Goal: Task Accomplishment & Management: Complete application form

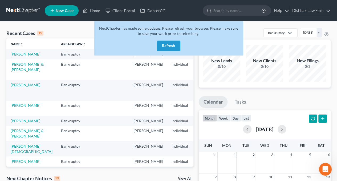
click at [170, 43] on button "Refresh" at bounding box center [168, 46] width 23 height 11
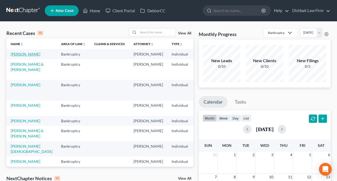
click at [14, 54] on link "[PERSON_NAME]" at bounding box center [26, 54] width 30 height 5
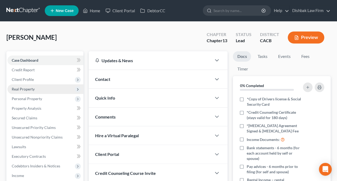
click at [22, 88] on span "Real Property" at bounding box center [23, 89] width 23 height 5
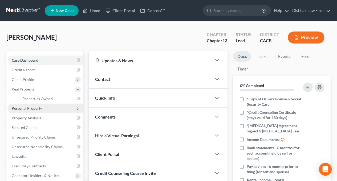
click at [23, 110] on span "Personal Property" at bounding box center [45, 108] width 76 height 10
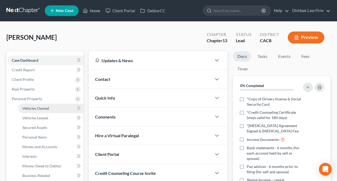
click at [31, 111] on link "Vehicles Owned" at bounding box center [50, 108] width 65 height 10
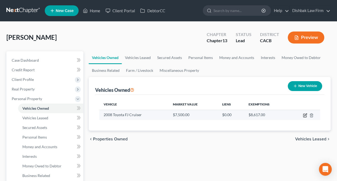
click at [306, 116] on icon "button" at bounding box center [305, 115] width 4 height 4
select select "0"
select select "18"
select select "3"
select select "0"
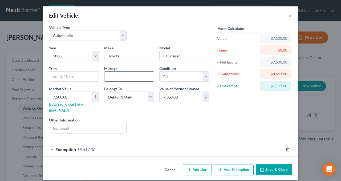
click at [113, 76] on input "text" at bounding box center [129, 76] width 49 height 10
type input "170,000"
click at [135, 85] on div "Year Select 2026 2025 2024 2023 2022 2021 2020 2019 2018 2017 2016 2015 2014 20…" at bounding box center [129, 91] width 166 height 93
drag, startPoint x: 131, startPoint y: 75, endPoint x: 87, endPoint y: 82, distance: 44.5
click at [87, 82] on div "Year Select 2026 2025 2024 2023 2022 2021 2020 2019 2018 2017 2016 2015 2014 20…" at bounding box center [129, 91] width 166 height 93
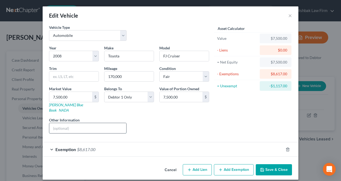
click at [85, 123] on input "text" at bounding box center [87, 128] width 77 height 10
click at [66, 123] on input "Missing Bumper after accident" at bounding box center [87, 128] width 77 height 10
click at [106, 123] on input "Missing bumper after accident" at bounding box center [87, 128] width 77 height 10
type input "Missing bumper after accident"
click at [207, 75] on select "Select Excellent Very Good Good Fair Poor" at bounding box center [184, 76] width 50 height 11
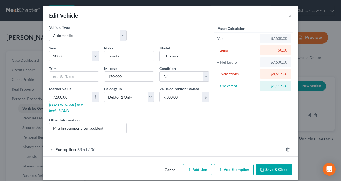
click at [213, 74] on div "Asset Calculator Value $7,500.00 - Liens $0.00 = Net Equity $7,500.00 - Exempti…" at bounding box center [253, 81] width 83 height 113
click at [237, 120] on div "Asset Calculator Value $7,500.00 - Liens $0.00 = Net Equity $7,500.00 - Exempti…" at bounding box center [253, 81] width 83 height 113
type input "8,000"
click at [269, 164] on button "Save & Close" at bounding box center [274, 169] width 36 height 11
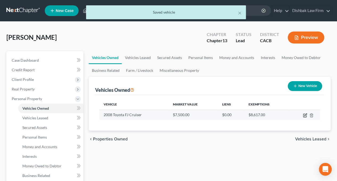
click at [306, 114] on icon "button" at bounding box center [305, 114] width 2 height 2
select select "0"
select select "18"
select select "3"
select select "0"
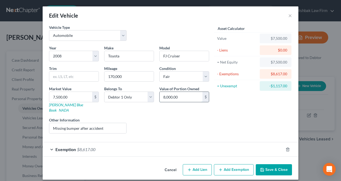
click at [184, 96] on input "8,000.00" at bounding box center [181, 97] width 43 height 10
click at [83, 97] on input "7,500.00" at bounding box center [70, 97] width 43 height 10
paste input "8,0"
type input "8,000.00"
click at [277, 164] on button "Save & Close" at bounding box center [274, 169] width 36 height 11
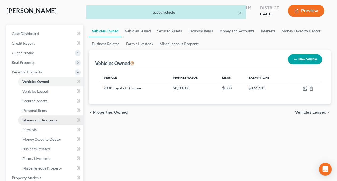
click at [33, 121] on span "Money and Accounts" at bounding box center [39, 120] width 35 height 5
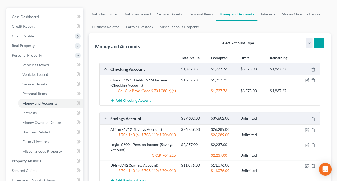
scroll to position [27, 0]
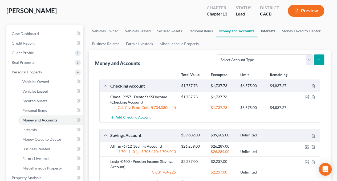
click at [268, 31] on link "Interests" at bounding box center [268, 31] width 21 height 13
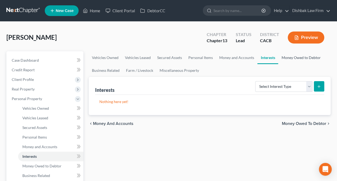
click at [290, 58] on link "Money Owed to Debtor" at bounding box center [301, 57] width 46 height 13
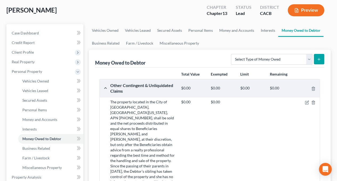
scroll to position [27, 0]
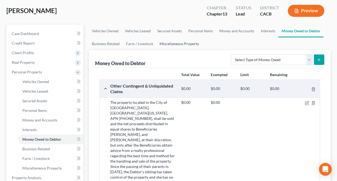
click at [179, 42] on link "Miscellaneous Property" at bounding box center [180, 43] width 46 height 13
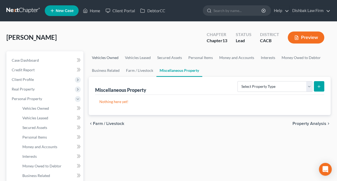
click at [104, 57] on link "Vehicles Owned" at bounding box center [105, 57] width 33 height 13
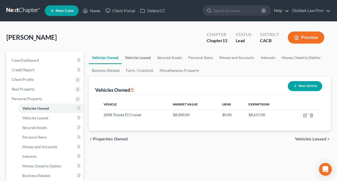
click at [139, 57] on link "Vehicles Leased" at bounding box center [138, 57] width 32 height 13
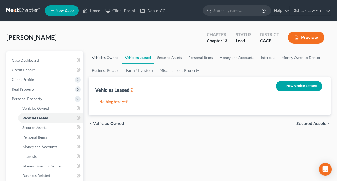
click at [117, 58] on link "Vehicles Owned" at bounding box center [105, 57] width 33 height 13
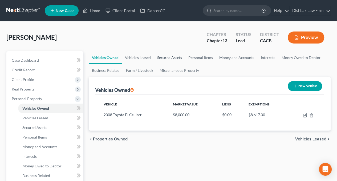
click at [178, 57] on link "Secured Assets" at bounding box center [169, 57] width 31 height 13
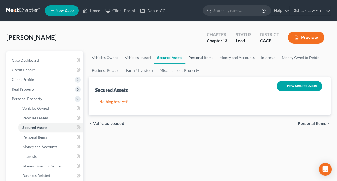
click at [191, 58] on link "Personal Items" at bounding box center [201, 57] width 31 height 13
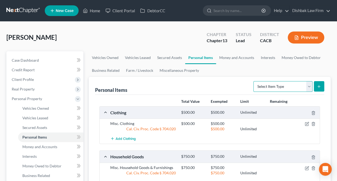
click at [307, 85] on select "Select Item Type Clothing Collectibles Of Value Electronics Firearms Household …" at bounding box center [283, 86] width 59 height 11
select select "other"
click at [254, 81] on select "Select Item Type Clothing Collectibles Of Value Electronics Firearms Household …" at bounding box center [283, 86] width 59 height 11
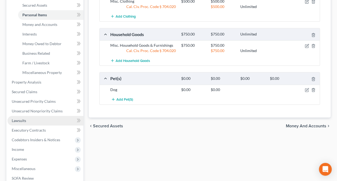
scroll to position [133, 0]
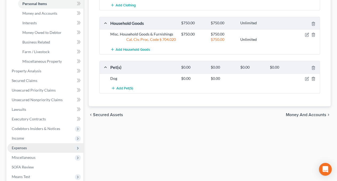
click at [24, 147] on span "Expenses" at bounding box center [19, 147] width 15 height 5
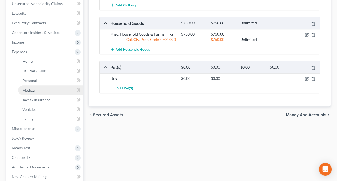
click at [37, 88] on link "Medical" at bounding box center [50, 90] width 65 height 10
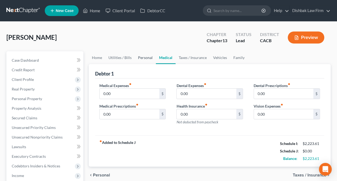
click at [148, 57] on link "Personal" at bounding box center [145, 57] width 21 height 13
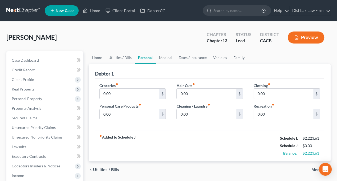
click at [239, 56] on link "Family" at bounding box center [239, 57] width 18 height 13
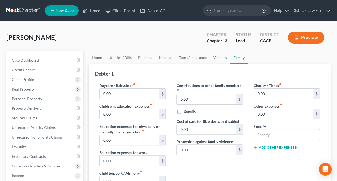
click at [270, 113] on input "0.00" at bounding box center [283, 114] width 59 height 10
type input "17.00"
click at [272, 135] on input "text" at bounding box center [287, 134] width 66 height 10
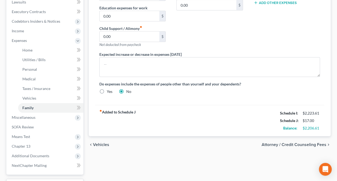
scroll to position [188, 0]
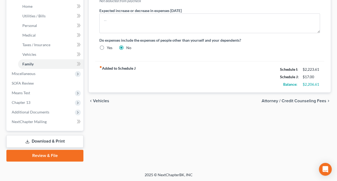
type input "Oxygen Tank"
click at [218, 108] on div "Home Utilities / Bills Personal Medical Taxes / Insurance Vehicles Family Debto…" at bounding box center [209, 12] width 247 height 298
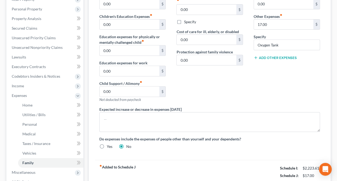
scroll to position [28, 0]
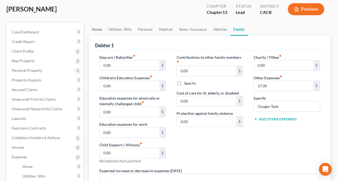
click at [101, 29] on link "Home" at bounding box center [97, 29] width 17 height 13
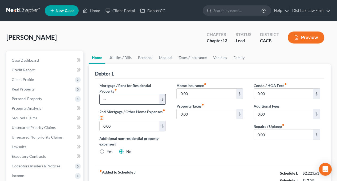
click at [124, 98] on input "text" at bounding box center [129, 99] width 59 height 10
type input "1,838.93"
click at [192, 139] on div "Home Insurance fiber_manual_record 0.00 $ Property Taxes fiber_manual_record 0.…" at bounding box center [209, 121] width 77 height 76
click at [122, 55] on link "Utilities / Bills" at bounding box center [120, 57] width 30 height 13
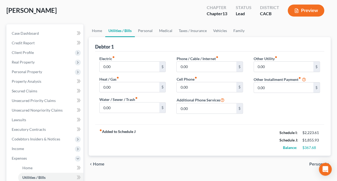
scroll to position [53, 0]
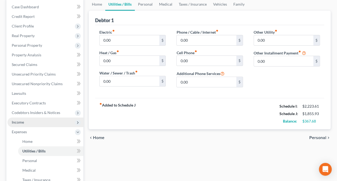
click at [20, 123] on span "Income" at bounding box center [18, 122] width 12 height 5
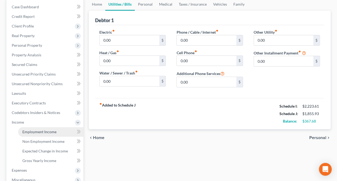
click at [52, 130] on span "Employment Income" at bounding box center [39, 131] width 34 height 5
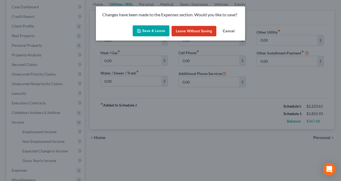
click at [158, 27] on button "Save & Leave" at bounding box center [151, 30] width 37 height 11
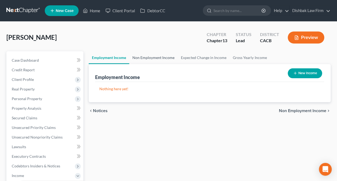
click at [147, 54] on link "Non Employment Income" at bounding box center [153, 57] width 49 height 13
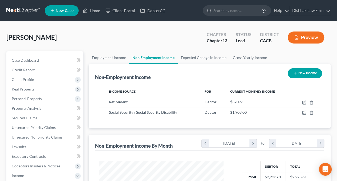
scroll to position [95, 135]
click at [119, 57] on link "Employment Income" at bounding box center [109, 57] width 41 height 13
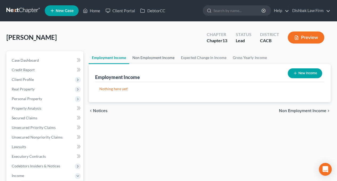
click at [161, 52] on link "Non Employment Income" at bounding box center [153, 57] width 49 height 13
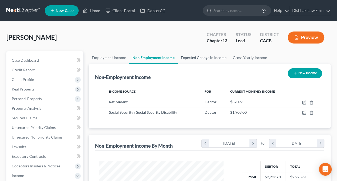
click at [194, 56] on link "Expected Change in Income" at bounding box center [204, 57] width 52 height 13
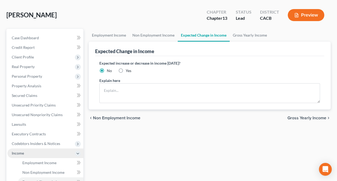
scroll to position [53, 0]
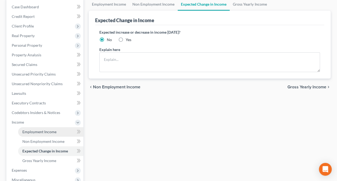
click at [49, 133] on span "Employment Income" at bounding box center [39, 131] width 34 height 5
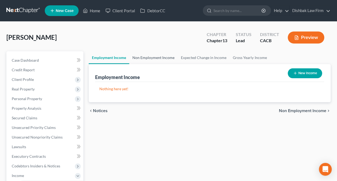
click at [146, 57] on link "Non Employment Income" at bounding box center [153, 57] width 49 height 13
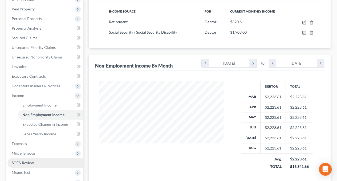
scroll to position [107, 0]
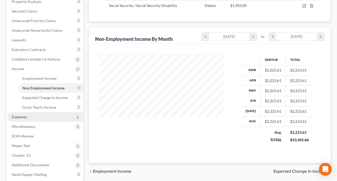
click at [23, 117] on span "Expenses" at bounding box center [19, 116] width 15 height 5
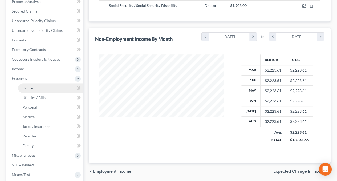
click at [41, 87] on link "Home" at bounding box center [50, 88] width 65 height 10
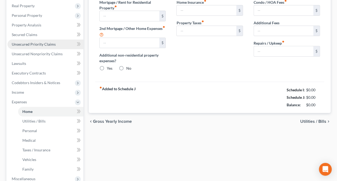
type input "1,838.93"
type input "0.00"
radio input "true"
type input "0.00"
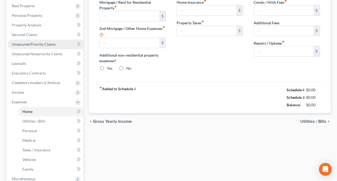
type input "0.00"
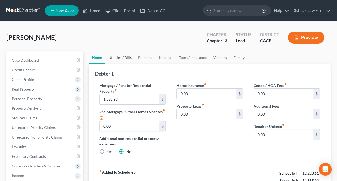
click at [125, 55] on link "Utilities / Bills" at bounding box center [120, 57] width 30 height 13
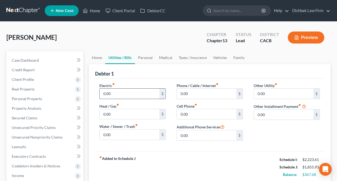
click at [122, 93] on input "0.00" at bounding box center [129, 94] width 59 height 10
click at [164, 71] on div "Debtor 1" at bounding box center [209, 71] width 229 height 14
click at [149, 89] on input "150" at bounding box center [129, 94] width 59 height 10
click at [149, 91] on input "150" at bounding box center [129, 94] width 59 height 10
click at [156, 72] on div "Debtor 1" at bounding box center [209, 71] width 229 height 14
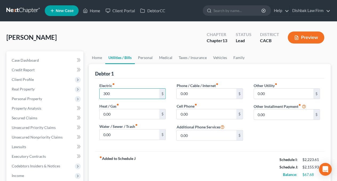
type input "300"
click at [171, 105] on div "Electric fiber_manual_record 300 $ Heat / Gas fiber_manual_record 0.00 $ Water …" at bounding box center [132, 114] width 77 height 62
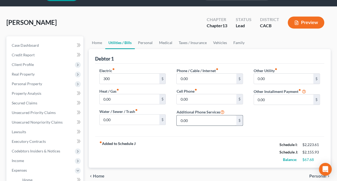
scroll to position [53, 0]
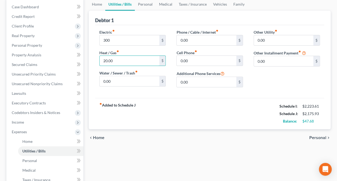
type input "20.00"
click at [165, 98] on div "fiber_manual_record Added to Schedule J Schedule I: $2,223.61 Schedule J: $2,17…" at bounding box center [209, 113] width 229 height 31
click at [147, 4] on link "Personal" at bounding box center [145, 4] width 21 height 13
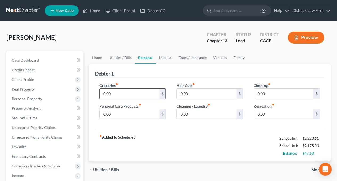
click at [132, 92] on input "0.00" at bounding box center [129, 94] width 59 height 10
type input "250.00"
click at [175, 124] on div "Groceries fiber_manual_record 250.00 $ Personal Care Products fiber_manual_reco…" at bounding box center [209, 104] width 229 height 52
click at [167, 59] on link "Medical" at bounding box center [166, 57] width 20 height 13
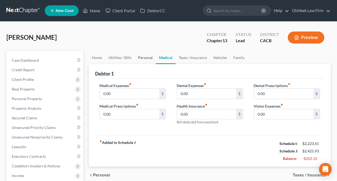
click at [149, 58] on link "Personal" at bounding box center [145, 57] width 21 height 13
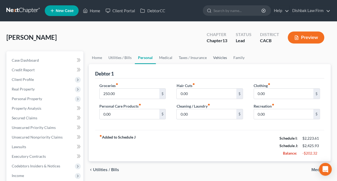
click at [222, 56] on link "Vehicles" at bounding box center [220, 57] width 20 height 13
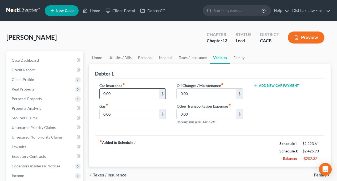
click at [135, 93] on input "0.00" at bounding box center [129, 94] width 59 height 10
drag, startPoint x: 121, startPoint y: 93, endPoint x: 101, endPoint y: 95, distance: 20.2
click at [101, 95] on input "80.00" at bounding box center [129, 94] width 59 height 10
type input "79.00"
click at [121, 113] on input "0.00" at bounding box center [129, 114] width 59 height 10
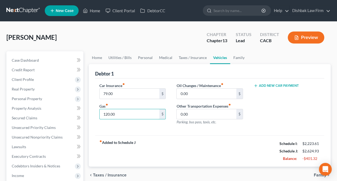
type input "120.00"
click at [147, 129] on div "Car Insurance fiber_manual_record 79.00 $ Gas fiber_manual_record 120.00 $ Oil …" at bounding box center [209, 106] width 229 height 57
click at [210, 91] on input "0.00" at bounding box center [206, 94] width 59 height 10
type input "3"
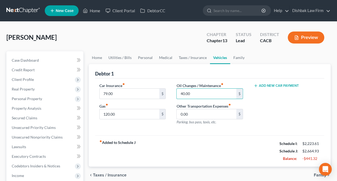
type input "40.00"
click at [290, 107] on div "Add New Car Payment" at bounding box center [287, 106] width 77 height 46
click at [239, 57] on link "Family" at bounding box center [239, 57] width 18 height 13
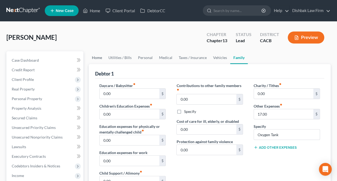
click at [99, 58] on link "Home" at bounding box center [97, 57] width 17 height 13
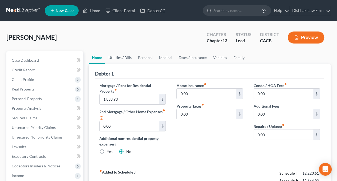
click at [119, 58] on link "Utilities / Bills" at bounding box center [120, 57] width 30 height 13
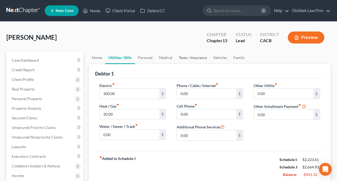
click at [203, 59] on link "Taxes / Insurance" at bounding box center [193, 57] width 34 height 13
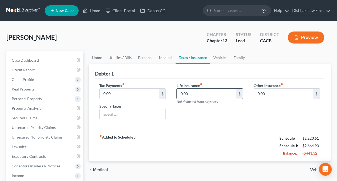
click at [190, 91] on input "0.00" at bounding box center [206, 94] width 59 height 10
type input "37.50"
click at [213, 124] on div "Tax Payments fiber_manual_record 0.00 $ Specify Taxes Life Insurance fiber_manu…" at bounding box center [209, 104] width 229 height 52
click at [162, 57] on link "Medical" at bounding box center [166, 57] width 20 height 13
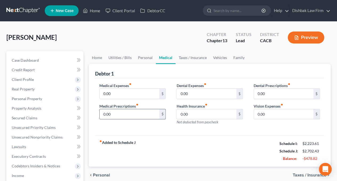
click at [130, 115] on input "0.00" at bounding box center [129, 114] width 59 height 10
click at [125, 92] on input "0.00" at bounding box center [129, 94] width 59 height 10
type input "25.00"
click at [135, 78] on div "Medical Expenses fiber_manual_record 25.00 $ Medical Prescriptions fiber_manual…" at bounding box center [209, 106] width 229 height 57
click at [147, 58] on link "Personal" at bounding box center [145, 57] width 21 height 13
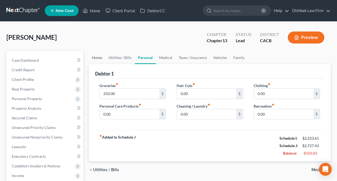
click at [99, 58] on link "Home" at bounding box center [97, 57] width 17 height 13
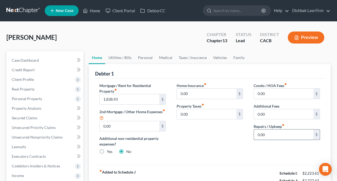
click at [275, 134] on input "0.00" at bounding box center [283, 134] width 59 height 10
type input "75.00"
click at [229, 137] on div "Home Insurance fiber_manual_record 0.00 $ Property Taxes fiber_manual_record 0.…" at bounding box center [209, 121] width 77 height 76
click at [129, 59] on link "Utilities / Bills" at bounding box center [120, 57] width 30 height 13
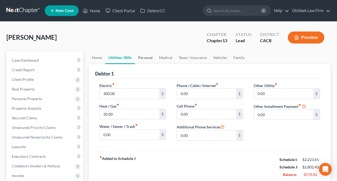
click at [147, 57] on link "Personal" at bounding box center [145, 57] width 21 height 13
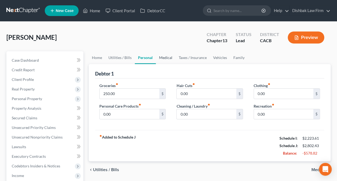
click at [170, 55] on link "Medical" at bounding box center [166, 57] width 20 height 13
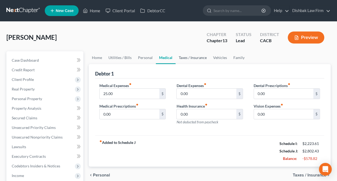
click at [199, 58] on link "Taxes / Insurance" at bounding box center [193, 57] width 34 height 13
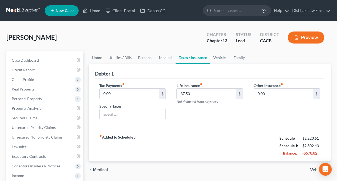
click at [223, 57] on link "Vehicles" at bounding box center [220, 57] width 20 height 13
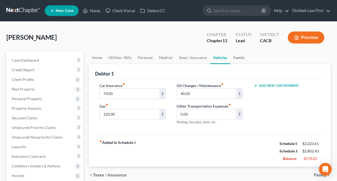
click at [234, 57] on link "Family" at bounding box center [239, 57] width 18 height 13
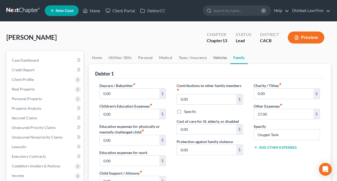
click at [219, 58] on link "Vehicles" at bounding box center [220, 57] width 20 height 13
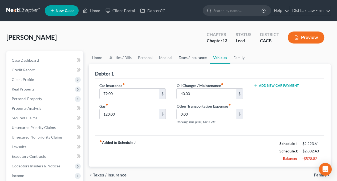
click at [199, 58] on link "Taxes / Insurance" at bounding box center [193, 57] width 34 height 13
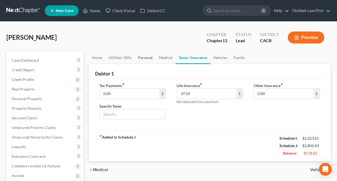
click at [146, 57] on link "Personal" at bounding box center [145, 57] width 21 height 13
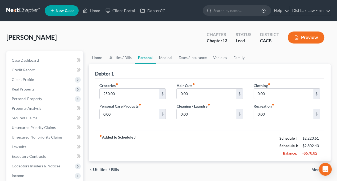
click at [169, 56] on link "Medical" at bounding box center [166, 57] width 20 height 13
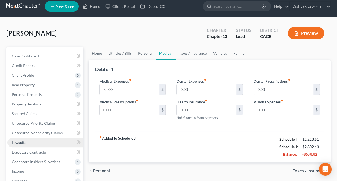
scroll to position [80, 0]
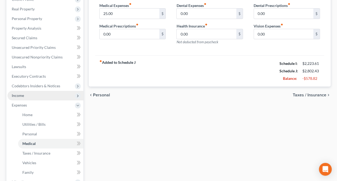
click at [23, 97] on span "Income" at bounding box center [18, 95] width 12 height 5
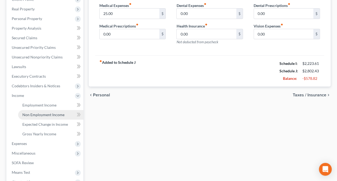
click at [45, 113] on span "Non Employment Income" at bounding box center [43, 114] width 42 height 5
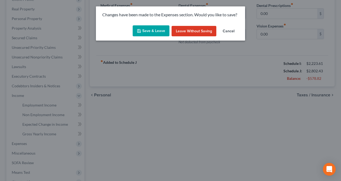
click at [157, 30] on button "Save & Leave" at bounding box center [151, 30] width 37 height 11
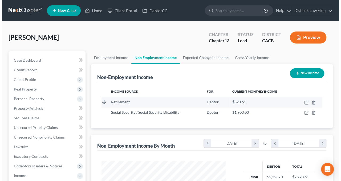
scroll to position [95, 135]
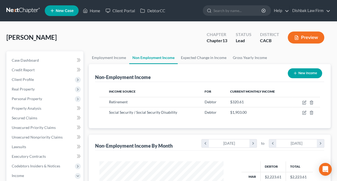
click at [302, 73] on button "New Income" at bounding box center [305, 73] width 34 height 10
select select "0"
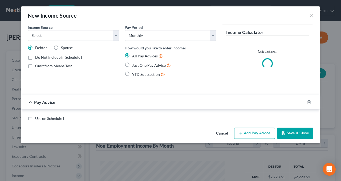
scroll to position [95, 137]
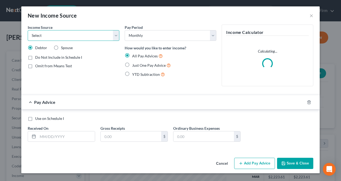
click at [117, 36] on select "Select Unemployment Disability (from employer) Pension Retirement Social Securi…" at bounding box center [74, 35] width 92 height 11
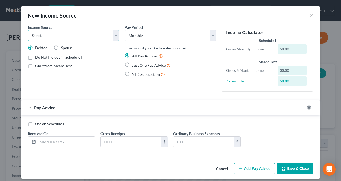
select select "13"
click at [28, 30] on select "Select Unemployment Disability (from employer) Pension Retirement Social Securi…" at bounding box center [74, 35] width 92 height 11
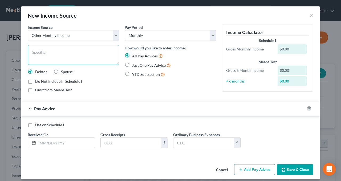
click at [79, 50] on textarea at bounding box center [74, 55] width 92 height 20
type textarea "Living off her savings"
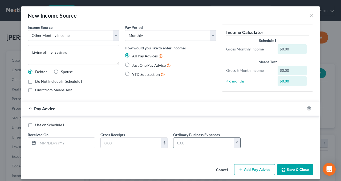
click at [191, 143] on input "text" at bounding box center [204, 143] width 61 height 10
type input "5"
type input "0"
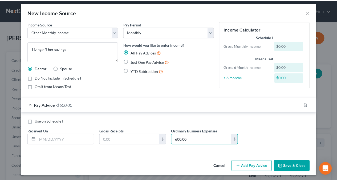
scroll to position [4, 0]
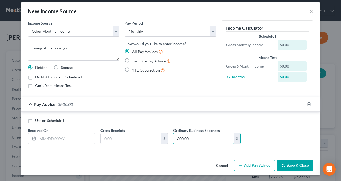
type input "600.00"
click at [298, 163] on button "Save & Close" at bounding box center [295, 165] width 36 height 11
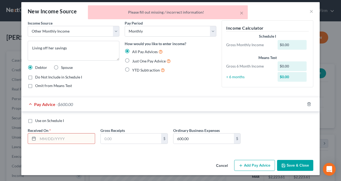
click at [72, 137] on input "text" at bounding box center [66, 138] width 57 height 10
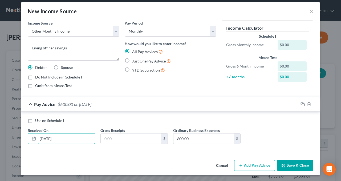
type input "9/16/2025"
click at [301, 163] on button "Save & Close" at bounding box center [295, 165] width 36 height 11
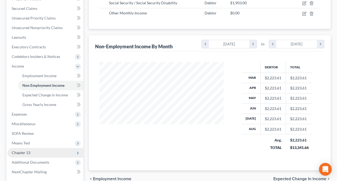
scroll to position [133, 0]
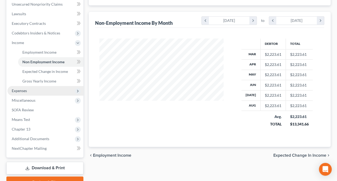
click at [26, 93] on span "Expenses" at bounding box center [45, 91] width 76 height 10
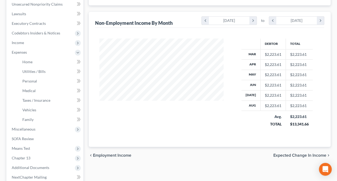
scroll to position [79, 0]
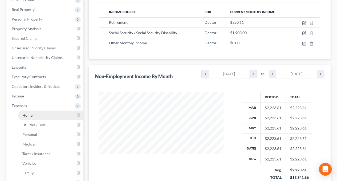
click at [30, 117] on span "Home" at bounding box center [27, 115] width 10 height 5
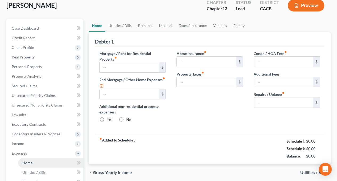
type input "1,838.93"
type input "0.00"
radio input "true"
type input "0.00"
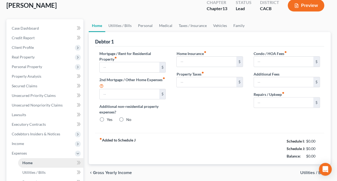
type input "0.00"
type input "75.00"
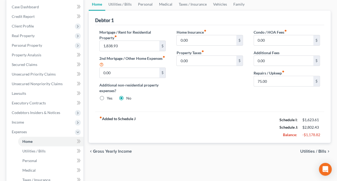
scroll to position [27, 0]
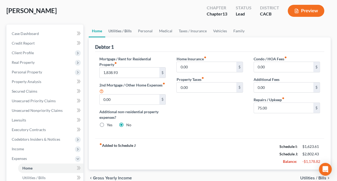
click at [121, 29] on link "Utilities / Bills" at bounding box center [120, 31] width 30 height 13
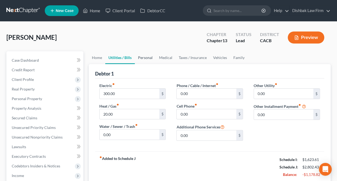
click at [149, 58] on link "Personal" at bounding box center [145, 57] width 21 height 13
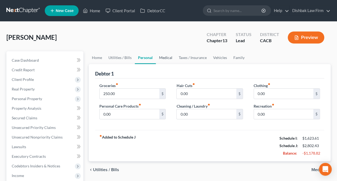
click at [168, 58] on link "Medical" at bounding box center [166, 57] width 20 height 13
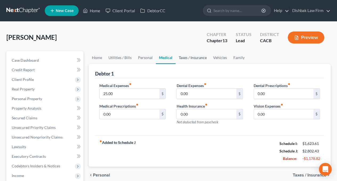
click at [187, 59] on link "Taxes / Insurance" at bounding box center [193, 57] width 34 height 13
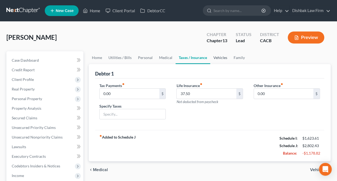
click at [221, 60] on link "Vehicles" at bounding box center [220, 57] width 20 height 13
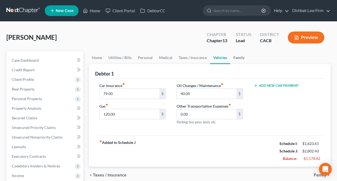
click at [238, 58] on link "Family" at bounding box center [239, 57] width 18 height 13
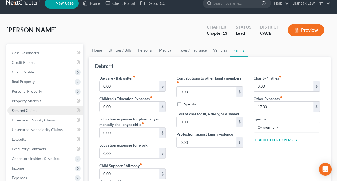
scroll to position [133, 0]
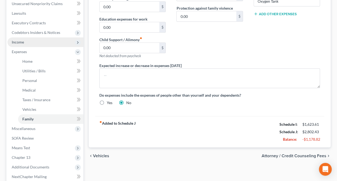
click at [25, 42] on span "Income" at bounding box center [45, 42] width 76 height 10
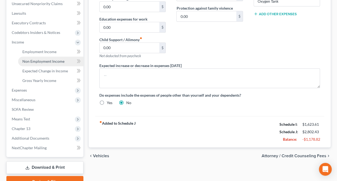
click at [38, 60] on span "Non Employment Income" at bounding box center [43, 61] width 42 height 5
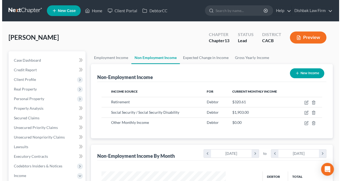
scroll to position [95, 135]
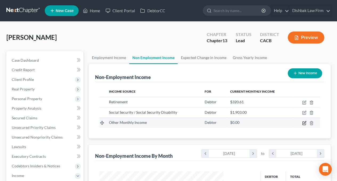
click at [306, 121] on icon "button" at bounding box center [304, 123] width 4 height 4
select select "13"
select select "0"
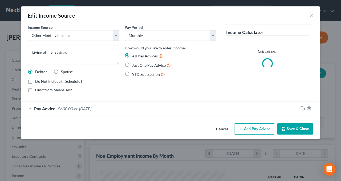
scroll to position [95, 137]
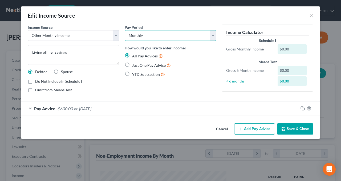
click at [213, 37] on select "Select Monthly Twice Monthly Every Other Week Weekly" at bounding box center [171, 35] width 92 height 11
click at [125, 30] on select "Select Monthly Twice Monthly Every Other Week Weekly" at bounding box center [171, 35] width 92 height 11
click at [117, 108] on div "Pay Advice -$600.00 on 09/16/2025" at bounding box center [159, 108] width 277 height 14
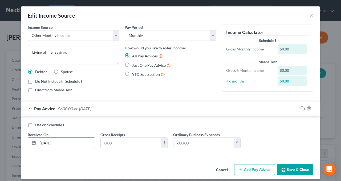
click at [42, 143] on input "09/16/2025" at bounding box center [66, 143] width 57 height 10
type input "08/16/2025"
click at [35, 124] on label "Use on Schedule I" at bounding box center [49, 124] width 29 height 5
click at [37, 124] on input "Use on Schedule I" at bounding box center [38, 123] width 3 height 3
checkbox input "true"
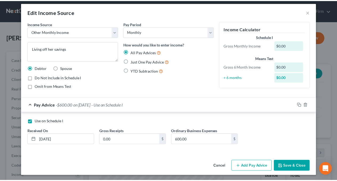
scroll to position [4, 0]
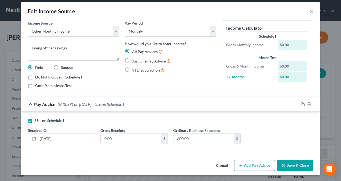
click at [296, 164] on button "Save & Close" at bounding box center [295, 165] width 36 height 11
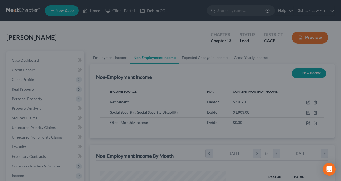
scroll to position [266541, 266501]
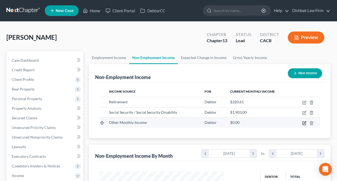
click at [305, 124] on icon "button" at bounding box center [304, 122] width 3 height 3
select select "13"
select select "0"
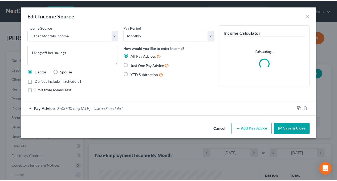
scroll to position [95, 137]
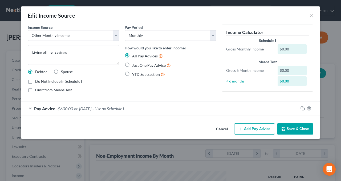
click at [132, 65] on label "Just One Pay Advice" at bounding box center [151, 65] width 39 height 6
click at [134, 65] on input "Just One Pay Advice" at bounding box center [135, 63] width 3 height 3
radio input "true"
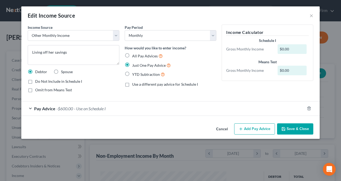
click at [297, 129] on button "Save & Close" at bounding box center [295, 128] width 36 height 11
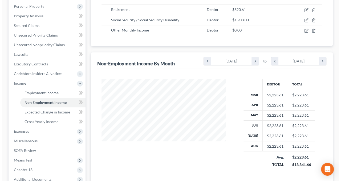
scroll to position [27, 0]
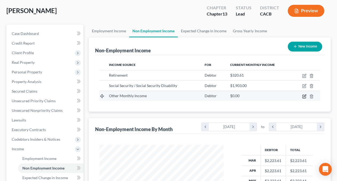
click at [305, 97] on icon "button" at bounding box center [304, 96] width 4 height 4
select select "13"
select select "0"
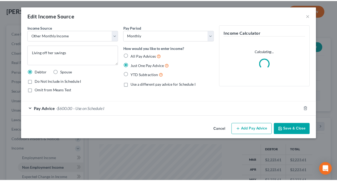
scroll to position [95, 137]
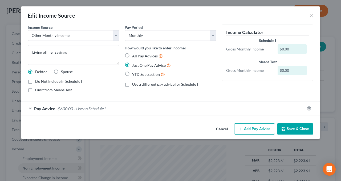
click at [289, 128] on button "Save & Close" at bounding box center [295, 128] width 36 height 11
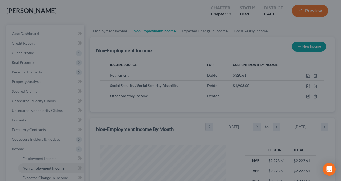
scroll to position [266541, 266501]
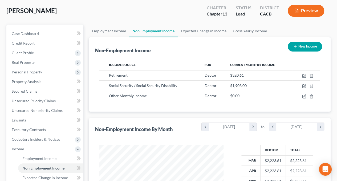
click at [305, 9] on button "Preview" at bounding box center [306, 11] width 37 height 12
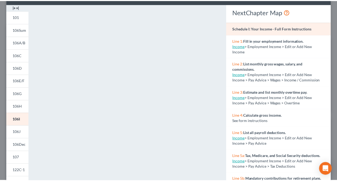
scroll to position [0, 0]
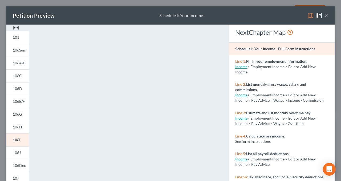
click at [325, 15] on button "×" at bounding box center [327, 15] width 4 height 6
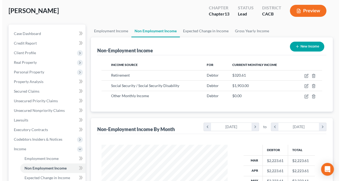
scroll to position [266541, 266501]
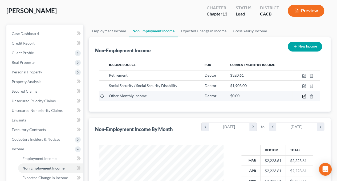
click at [303, 96] on icon "button" at bounding box center [304, 96] width 4 height 4
select select "13"
select select "0"
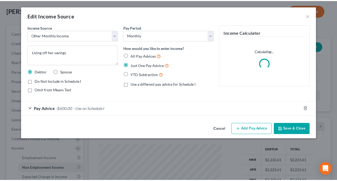
scroll to position [95, 137]
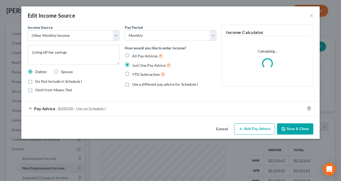
click at [190, 113] on div "Pay Advice -$600.00 - Use on Schedule I" at bounding box center [163, 108] width 284 height 14
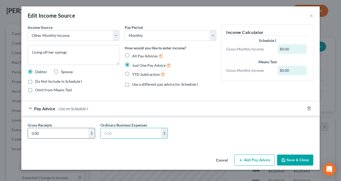
click at [63, 133] on input "0.00" at bounding box center [58, 133] width 61 height 10
paste input "60"
type input "600.00"
click at [291, 157] on button "Save & Close" at bounding box center [295, 159] width 36 height 11
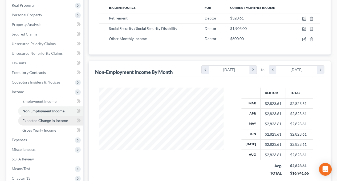
scroll to position [107, 0]
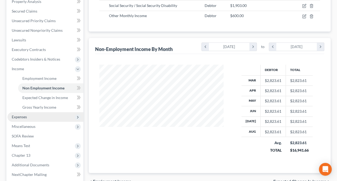
click at [29, 119] on span "Expenses" at bounding box center [45, 117] width 76 height 10
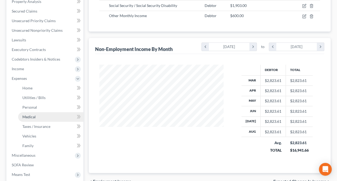
click at [33, 114] on span "Medical" at bounding box center [28, 116] width 13 height 5
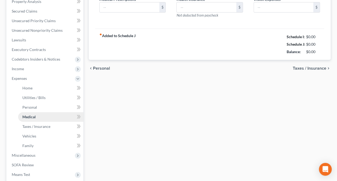
type input "25.00"
type input "0.00"
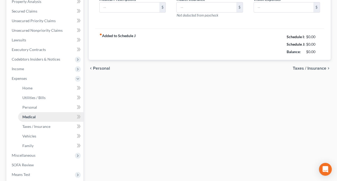
type input "0.00"
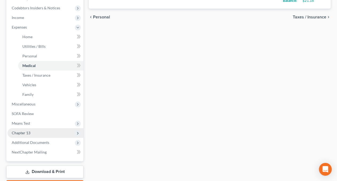
scroll to position [160, 0]
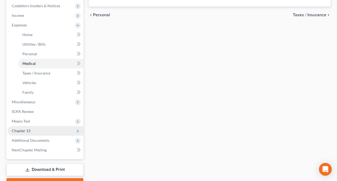
click at [29, 128] on span "Chapter 13" at bounding box center [45, 131] width 76 height 10
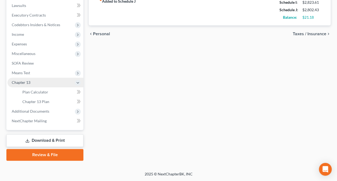
scroll to position [140, 0]
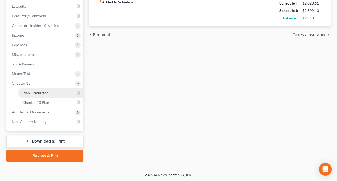
click at [45, 93] on span "Plan Calculator" at bounding box center [35, 92] width 26 height 5
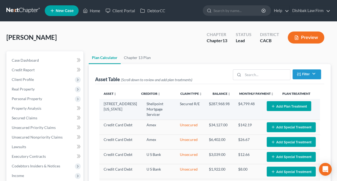
select select "59"
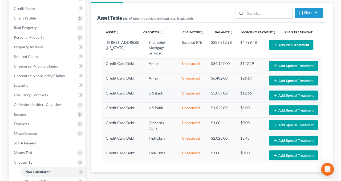
scroll to position [53, 0]
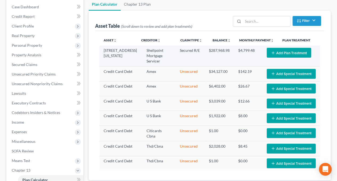
click at [297, 53] on button "Add Plan Treatment" at bounding box center [289, 53] width 45 height 10
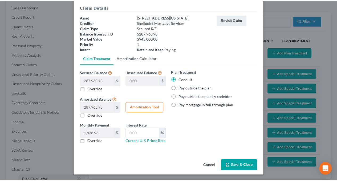
scroll to position [21, 0]
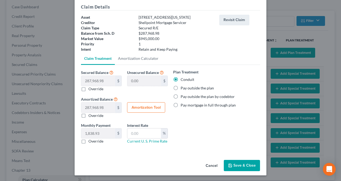
drag, startPoint x: 174, startPoint y: 87, endPoint x: 174, endPoint y: 91, distance: 3.8
click at [181, 87] on label "Pay outside the plan" at bounding box center [197, 87] width 33 height 5
click at [183, 87] on input "Pay outside the plan" at bounding box center [184, 86] width 3 height 3
radio input "true"
click at [238, 162] on button "Save & Close" at bounding box center [242, 165] width 36 height 11
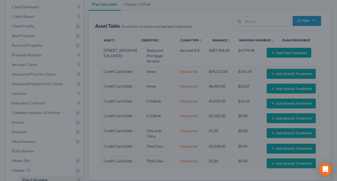
select select "59"
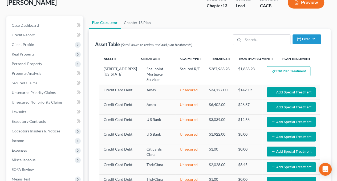
scroll to position [27, 0]
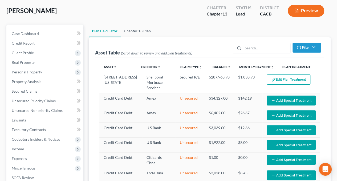
click at [141, 31] on link "Chapter 13 Plan" at bounding box center [137, 31] width 33 height 13
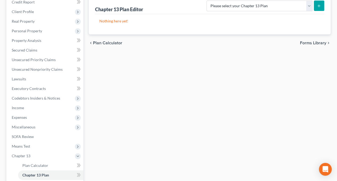
scroll to position [133, 0]
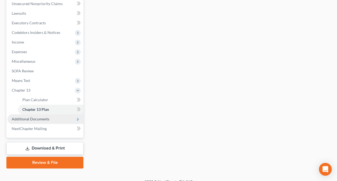
click at [29, 122] on span "Additional Documents" at bounding box center [45, 119] width 76 height 10
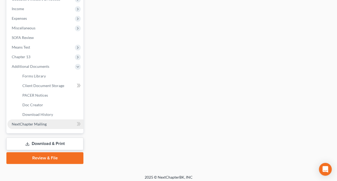
scroll to position [169, 0]
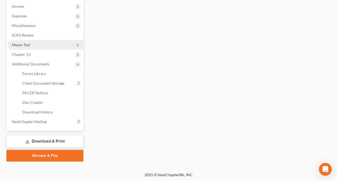
click at [24, 44] on span "Means Test" at bounding box center [21, 44] width 18 height 5
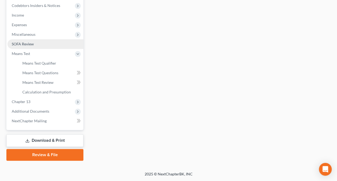
scroll to position [159, 0]
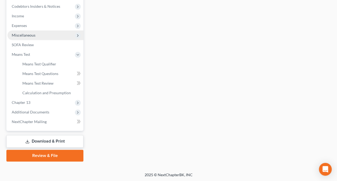
click at [24, 34] on span "Miscellaneous" at bounding box center [24, 35] width 24 height 5
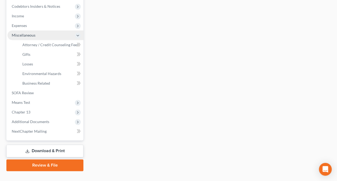
scroll to position [169, 0]
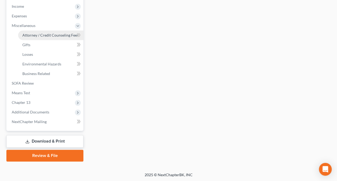
click at [31, 33] on span "Attorney / Credit Counseling Fees" at bounding box center [50, 35] width 56 height 5
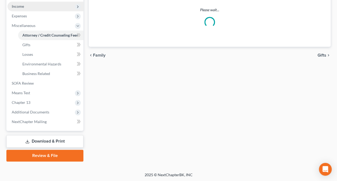
select select "0"
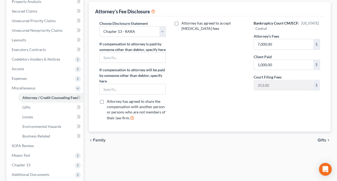
scroll to position [160, 0]
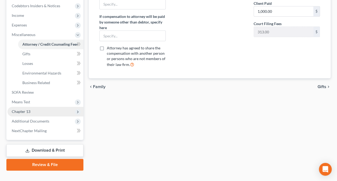
click at [36, 110] on span "Chapter 13" at bounding box center [45, 112] width 76 height 10
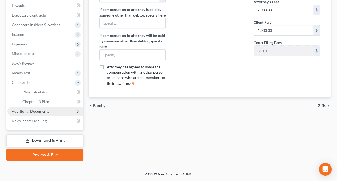
scroll to position [140, 0]
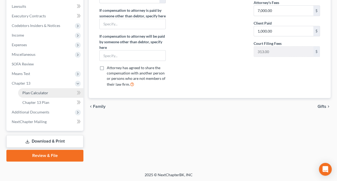
click at [43, 92] on span "Plan Calculator" at bounding box center [35, 92] width 26 height 5
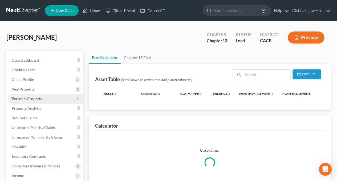
select select "59"
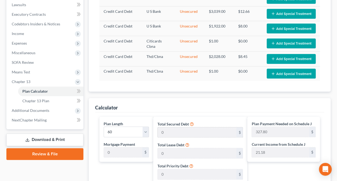
scroll to position [187, 0]
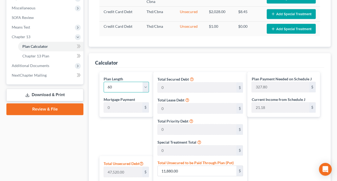
click at [147, 87] on select "1 2 3 4 5 6 7 8 9 10 11 12 13 14 15 16 17 18 19 20 21 22 23 24 25 26 27 28 29 3…" at bounding box center [126, 87] width 45 height 11
select select "35"
click at [104, 82] on select "1 2 3 4 5 6 7 8 9 10 11 12 13 14 15 16 17 18 19 20 21 22 23 24 25 26 27 28 29 3…" at bounding box center [126, 87] width 45 height 11
type input "546.33"
select select "35"
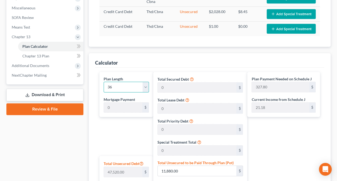
type input "546.33"
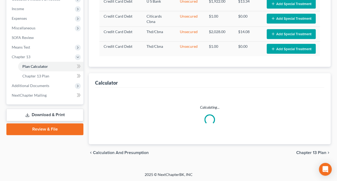
select select "35"
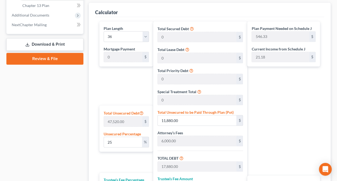
scroll to position [240, 0]
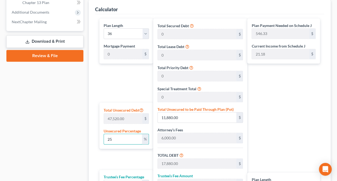
drag, startPoint x: 128, startPoint y: 138, endPoint x: 43, endPoint y: 142, distance: 84.6
click at [43, 142] on div "Petition Navigation Case Dashboard Payments Invoices Payments Payments Credit R…" at bounding box center [169, 34] width 330 height 447
type input "0"
type input "6,000.00"
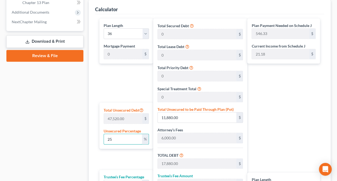
type input "600.00"
type input "6,600.00"
type input "183.33"
type input "0.00"
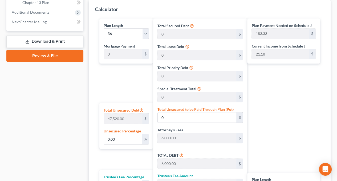
click at [314, 118] on div "Plan Payment Needed on Schedule J 183.33 $ Current Income from Schedule J 21.18…" at bounding box center [284, 126] width 75 height 217
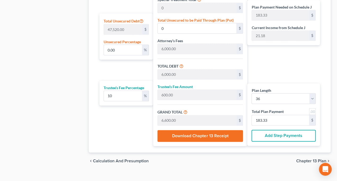
scroll to position [336, 0]
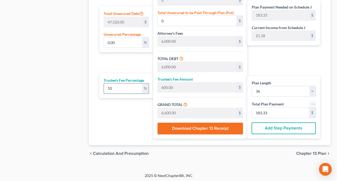
drag, startPoint x: 117, startPoint y: 89, endPoint x: 113, endPoint y: 85, distance: 6.2
click at [111, 87] on input "10" at bounding box center [123, 88] width 38 height 10
type input "11"
type input "660.00"
type input "6,660.00"
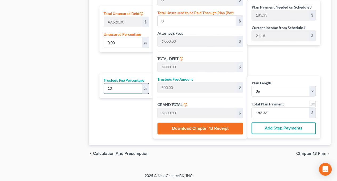
type input "185.00"
type input "11"
drag, startPoint x: 305, startPoint y: 54, endPoint x: 305, endPoint y: 51, distance: 2.9
click at [305, 51] on div "Plan Payment Needed on Schedule J 185.00 $ Current Income from Schedule J 21.18…" at bounding box center [284, 30] width 75 height 217
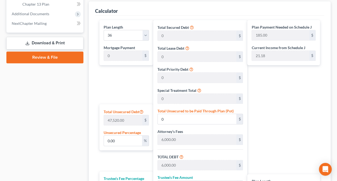
scroll to position [230, 0]
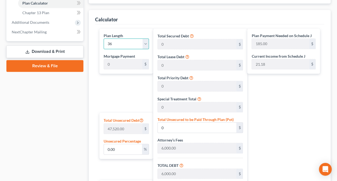
click at [147, 42] on select "1 2 3 4 5 6 7 8 9 10 11 12 13 14 15 16 17 18 19 20 21 22 23 24 25 26 27 28 29 3…" at bounding box center [126, 43] width 45 height 11
select select "39"
click at [104, 38] on select "1 2 3 4 5 6 7 8 9 10 11 12 13 14 15 16 17 18 19 20 21 22 23 24 25 26 27 28 29 3…" at bounding box center [126, 43] width 45 height 11
type input "166.50"
select select "39"
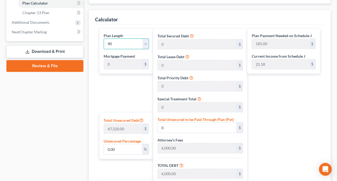
type input "166.50"
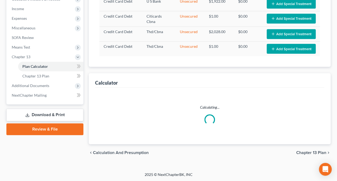
select select "39"
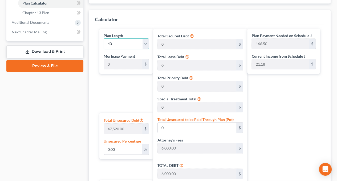
click at [144, 42] on select "1 2 3 4 5 6 7 8 9 10 11 12 13 14 15 16 17 18 19 20 21 22 23 24 25 26 27 28 29 3…" at bounding box center [126, 43] width 45 height 11
select select "59"
click at [104, 38] on select "1 2 3 4 5 6 7 8 9 10 11 12 13 14 15 16 17 18 19 20 21 22 23 24 25 26 27 28 29 3…" at bounding box center [126, 43] width 45 height 11
type input "111.00"
select select "59"
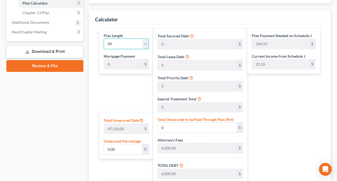
type input "111.00"
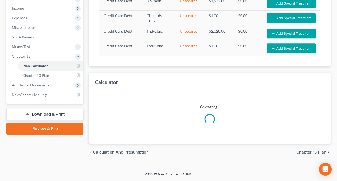
select select "59"
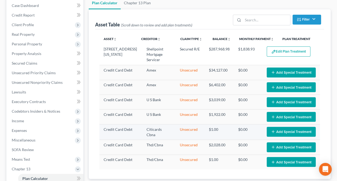
scroll to position [43, 0]
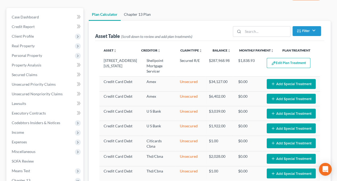
click at [141, 13] on link "Chapter 13 Plan" at bounding box center [137, 14] width 33 height 13
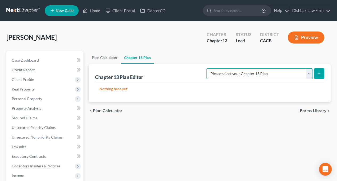
click at [311, 73] on select "Please select your Chapter 13 Plan Central District of California - Effective 1…" at bounding box center [260, 73] width 106 height 11
select select "1"
click at [218, 68] on select "Please select your Chapter 13 Plan Central District of California - Effective 1…" at bounding box center [260, 73] width 106 height 11
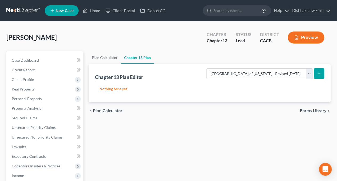
click at [319, 73] on icon "submit" at bounding box center [319, 73] width 4 height 4
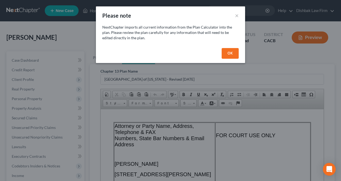
click at [231, 54] on button "OK" at bounding box center [230, 53] width 17 height 11
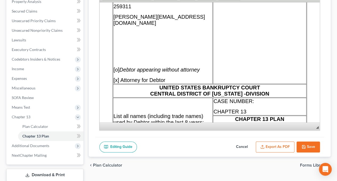
scroll to position [160, 0]
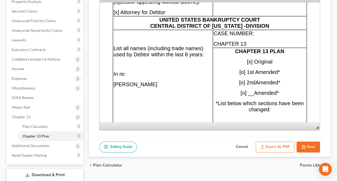
click at [312, 147] on button "Save" at bounding box center [308, 146] width 23 height 11
select select "1"
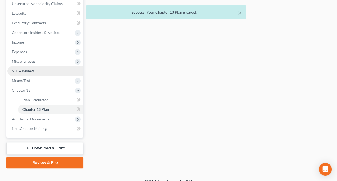
click at [27, 73] on link "SOFA Review" at bounding box center [45, 71] width 76 height 10
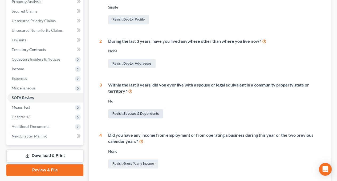
scroll to position [160, 0]
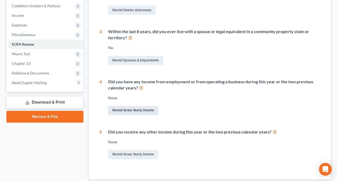
click at [131, 110] on link "Revisit Gross Yearly Income" at bounding box center [133, 110] width 50 height 9
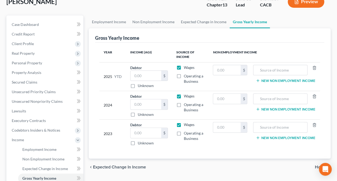
scroll to position [27, 0]
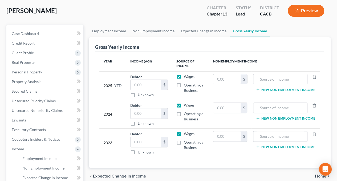
click at [230, 79] on input "text" at bounding box center [226, 79] width 27 height 10
click at [271, 78] on input "text" at bounding box center [280, 79] width 49 height 10
type input "SSI"
click at [269, 108] on input "text" at bounding box center [280, 108] width 49 height 10
type input "SSI"
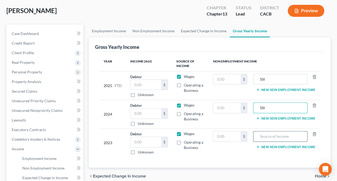
click at [269, 137] on input "text" at bounding box center [280, 136] width 49 height 10
click at [226, 136] on input "text" at bounding box center [226, 136] width 27 height 10
drag, startPoint x: 278, startPoint y: 137, endPoint x: 258, endPoint y: 137, distance: 20.3
click at [258, 137] on input "SSI" at bounding box center [280, 136] width 49 height 10
type input "Disability"
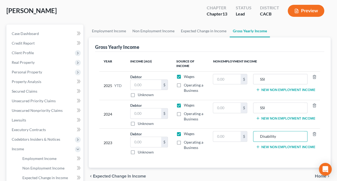
click at [184, 132] on label "Wages" at bounding box center [189, 133] width 11 height 5
click at [186, 132] on input "Wages" at bounding box center [187, 132] width 3 height 3
checkbox input "false"
click at [184, 105] on label "Wages" at bounding box center [189, 104] width 11 height 5
click at [186, 105] on input "Wages" at bounding box center [187, 103] width 3 height 3
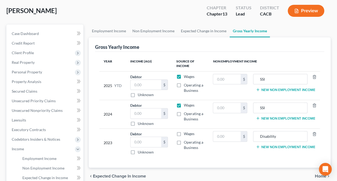
checkbox input "false"
click at [184, 75] on label "Wages" at bounding box center [189, 76] width 11 height 5
click at [186, 75] on input "Wages" at bounding box center [187, 75] width 3 height 3
checkbox input "false"
click at [234, 138] on input "text" at bounding box center [226, 136] width 27 height 10
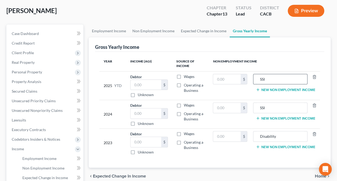
drag, startPoint x: 281, startPoint y: 78, endPoint x: 255, endPoint y: 78, distance: 25.9
click at [255, 78] on div "SSI" at bounding box center [280, 79] width 54 height 11
click at [218, 78] on input "text" at bounding box center [226, 79] width 27 height 10
paste input "$7,070.18"
click at [215, 79] on input "7,070.18" at bounding box center [226, 79] width 27 height 10
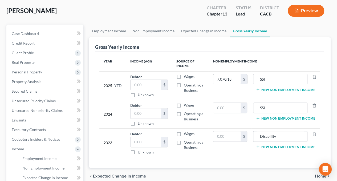
click at [214, 79] on input "7,070.18" at bounding box center [226, 79] width 27 height 10
type input "37,070.18"
drag, startPoint x: 273, startPoint y: 79, endPoint x: 258, endPoint y: 69, distance: 18.0
click at [259, 79] on input "SSI" at bounding box center [280, 79] width 49 height 10
type input "Personal Injury Award"
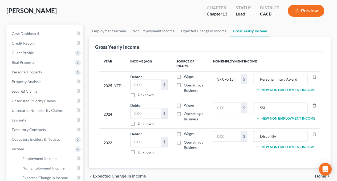
click at [239, 95] on td "37,070.18 $" at bounding box center [230, 85] width 43 height 29
click at [266, 89] on button "New Non Employment Income" at bounding box center [285, 89] width 59 height 4
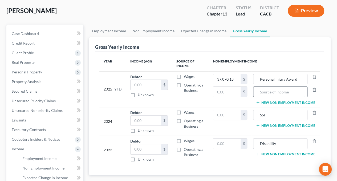
click at [265, 93] on input "text" at bounding box center [280, 92] width 49 height 10
type input "SSI Income"
click at [269, 102] on button "New Non Employment Income" at bounding box center [285, 102] width 59 height 4
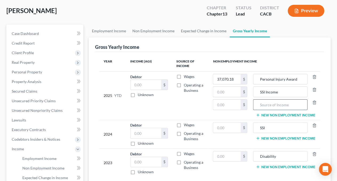
click at [265, 105] on input "text" at bounding box center [280, 104] width 49 height 10
type input "P"
type input "Pension Income"
click at [190, 107] on td "Wages Operating a Business" at bounding box center [190, 95] width 37 height 49
click at [187, 110] on td "Wages Operating a Business" at bounding box center [190, 95] width 37 height 49
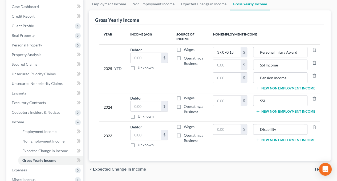
scroll to position [80, 0]
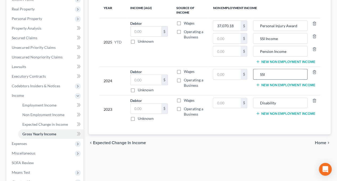
click at [288, 71] on input "SSI" at bounding box center [280, 74] width 49 height 10
type input "SSI Income"
click at [291, 103] on input "Disability" at bounding box center [280, 103] width 49 height 10
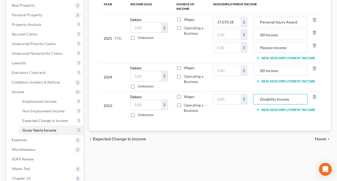
scroll to position [107, 0]
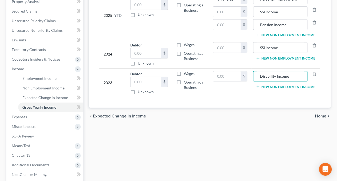
type input "Disability Income"
click at [320, 115] on span "Home" at bounding box center [320, 116] width 11 height 4
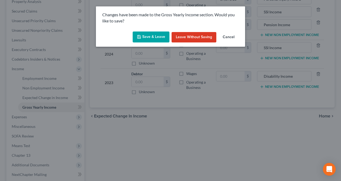
click at [148, 37] on button "Save & Leave" at bounding box center [151, 36] width 37 height 11
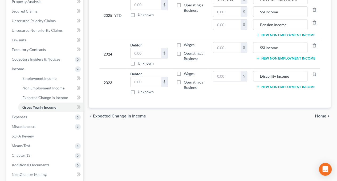
type input "SSI Income"
type input "Pension Income"
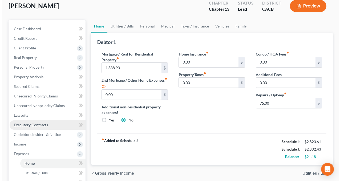
scroll to position [80, 0]
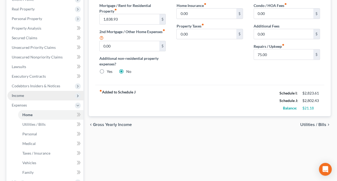
click at [23, 94] on span "Income" at bounding box center [18, 95] width 12 height 5
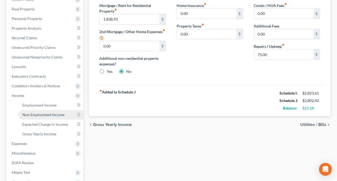
click at [42, 113] on span "Non Employment Income" at bounding box center [43, 114] width 42 height 5
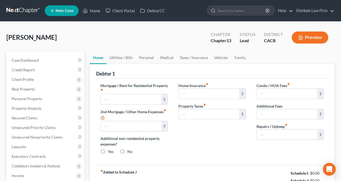
type input "1,838.93"
type input "0.00"
radio input "true"
type input "0.00"
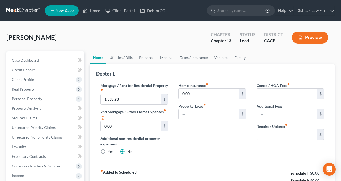
type input "0.00"
type input "75.00"
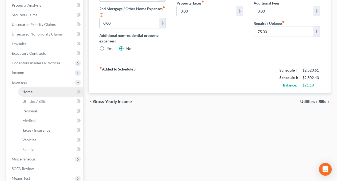
scroll to position [107, 0]
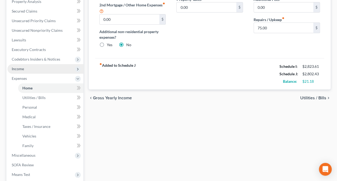
click at [31, 70] on span "Income" at bounding box center [45, 69] width 76 height 10
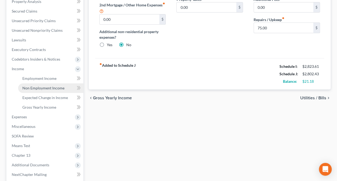
click at [41, 88] on span "Non Employment Income" at bounding box center [43, 88] width 42 height 5
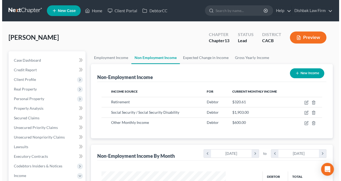
scroll to position [95, 135]
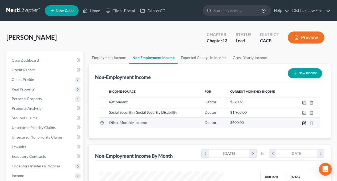
click at [303, 123] on icon "button" at bounding box center [304, 123] width 4 height 4
select select "13"
select select "0"
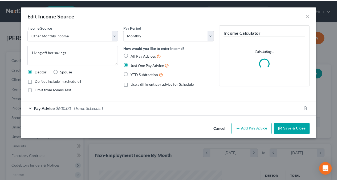
scroll to position [95, 137]
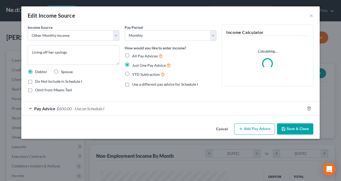
click at [89, 109] on span "- Use on Schedule I" at bounding box center [89, 108] width 32 height 5
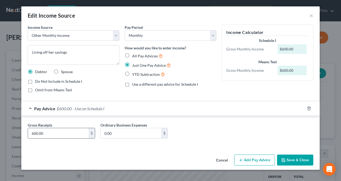
click at [36, 133] on input "600.00" at bounding box center [58, 133] width 61 height 10
type input "650.00"
click at [296, 160] on button "Save & Close" at bounding box center [295, 159] width 36 height 11
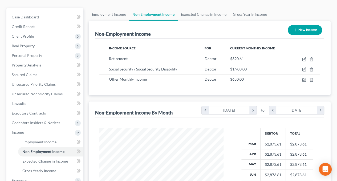
scroll to position [107, 0]
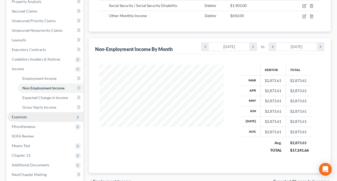
click at [21, 119] on span "Expenses" at bounding box center [19, 116] width 15 height 5
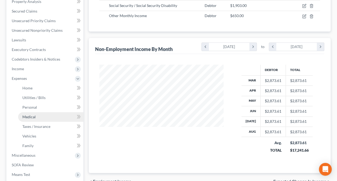
click at [25, 113] on link "Medical" at bounding box center [50, 117] width 65 height 10
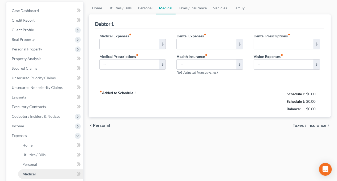
type input "25.00"
type input "0.00"
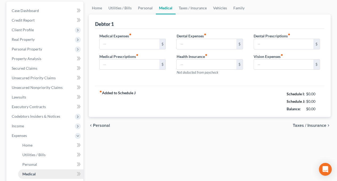
type input "0.00"
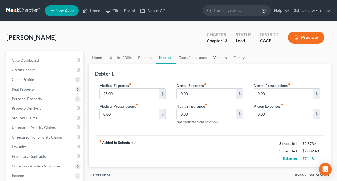
click at [225, 57] on link "Vehicles" at bounding box center [220, 57] width 20 height 13
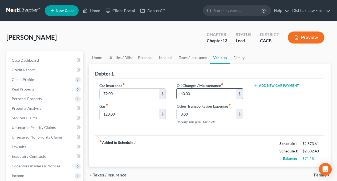
click at [184, 93] on input "40.00" at bounding box center [206, 94] width 59 height 10
click at [183, 93] on input "40.00" at bounding box center [206, 94] width 59 height 10
drag, startPoint x: 179, startPoint y: 93, endPoint x: 184, endPoint y: 93, distance: 4.5
click at [184, 93] on input "40.00" at bounding box center [206, 94] width 59 height 10
type input "35.00"
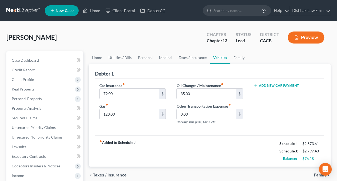
click at [224, 101] on div "Oil Changes / Maintenance fiber_manual_record 35.00 $ Other Transportation Expe…" at bounding box center [209, 106] width 77 height 46
click at [242, 56] on link "Family" at bounding box center [239, 57] width 18 height 13
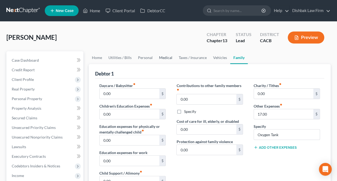
click at [159, 58] on link "Medical" at bounding box center [166, 57] width 20 height 13
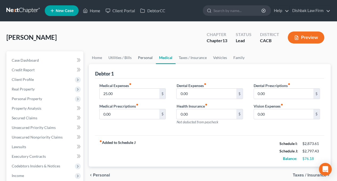
click at [145, 58] on link "Personal" at bounding box center [145, 57] width 21 height 13
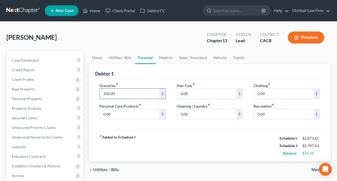
click at [107, 93] on input "250.00" at bounding box center [129, 94] width 59 height 10
drag, startPoint x: 106, startPoint y: 93, endPoint x: 109, endPoint y: 94, distance: 3.6
click at [109, 94] on input "250.00" at bounding box center [129, 94] width 59 height 10
type input "225.00"
click at [170, 83] on div "Groceries fiber_manual_record 225.00 $ Personal Care Products fiber_manual_reco…" at bounding box center [132, 103] width 77 height 41
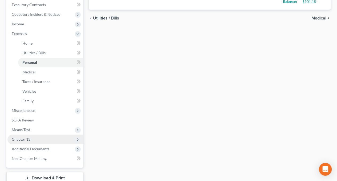
scroll to position [160, 0]
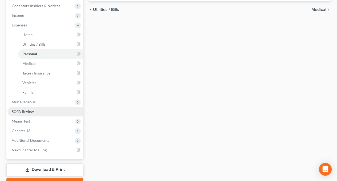
click at [34, 113] on link "SOFA Review" at bounding box center [45, 112] width 76 height 10
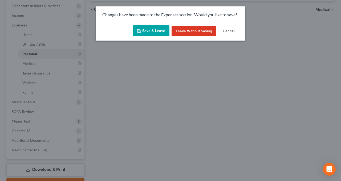
click at [164, 29] on button "Save & Leave" at bounding box center [151, 30] width 37 height 11
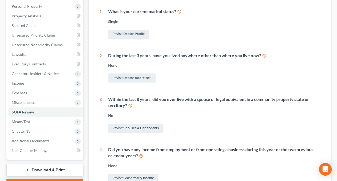
scroll to position [107, 0]
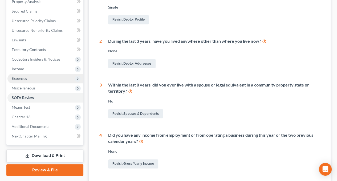
click at [24, 80] on span "Expenses" at bounding box center [19, 78] width 15 height 5
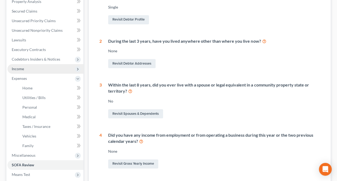
click at [26, 67] on span "Income" at bounding box center [45, 69] width 76 height 10
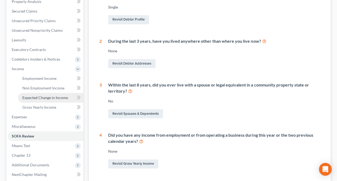
click at [46, 98] on span "Expected Change in Income" at bounding box center [45, 97] width 46 height 5
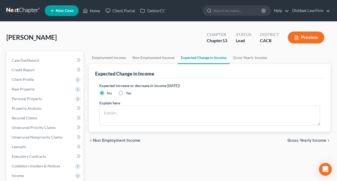
click at [126, 92] on label "Yes" at bounding box center [129, 92] width 6 height 5
click at [128, 92] on input "Yes" at bounding box center [129, 91] width 3 height 3
radio input "true"
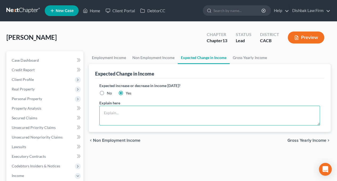
click at [121, 114] on textarea at bounding box center [209, 116] width 221 height 20
drag, startPoint x: 231, startPoint y: 113, endPoint x: 181, endPoint y: 115, distance: 50.2
click at [181, 115] on textarea "Debtor is hoping to get side income by helping a collegue dye wigs." at bounding box center [209, 116] width 221 height 20
click at [141, 112] on textarea "Debtor is hoping to get side income by helping a style wigs." at bounding box center [209, 116] width 221 height 20
drag, startPoint x: 149, startPoint y: 112, endPoint x: 142, endPoint y: 111, distance: 7.0
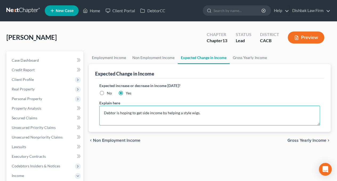
click at [142, 111] on textarea "Debtor is hoping to get side income by helping a style wigs." at bounding box center [209, 116] width 221 height 20
drag, startPoint x: 182, startPoint y: 112, endPoint x: 204, endPoint y: 113, distance: 22.4
click at [204, 113] on textarea "Debtor is hoping to get supplemental income by helping a style wigs." at bounding box center [209, 116] width 221 height 20
click at [116, 113] on textarea "Debtor is hoping to get supplemental income by styling wigs." at bounding box center [209, 116] width 221 height 20
click at [236, 113] on textarea "Debtor is disabled, but is hoping to get supplemental income by styling wigs." at bounding box center [209, 116] width 221 height 20
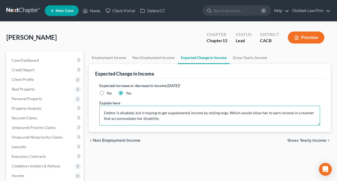
click at [184, 118] on textarea "Debtor is disabled, but is hoping to get supplemental income by styling wigs. W…" at bounding box center [209, 116] width 221 height 20
type textarea "Debtor is disabled, but is hoping to get supplemental income by styling wigs. W…"
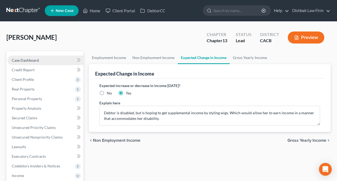
click at [24, 60] on span "Case Dashboard" at bounding box center [25, 60] width 27 height 5
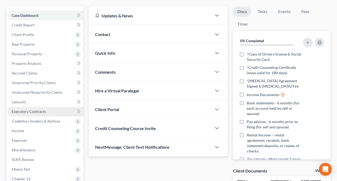
scroll to position [53, 0]
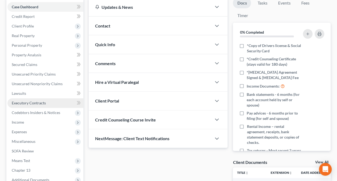
click at [48, 123] on span "Income" at bounding box center [45, 122] width 76 height 10
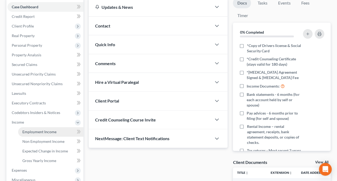
click at [64, 128] on link "Employment Income" at bounding box center [50, 132] width 65 height 10
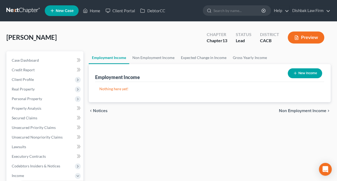
click at [165, 107] on div "chevron_left Notices Non Employment Income chevron_right" at bounding box center [210, 110] width 242 height 17
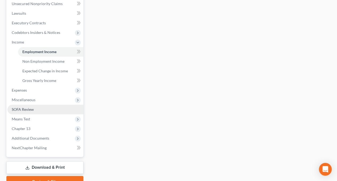
click at [18, 110] on span "SOFA Review" at bounding box center [23, 109] width 22 height 5
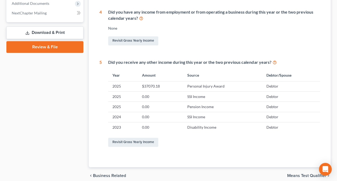
scroll to position [240, 0]
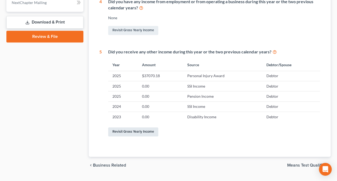
click at [134, 133] on link "Revisit Gross Yearly Income" at bounding box center [133, 131] width 50 height 9
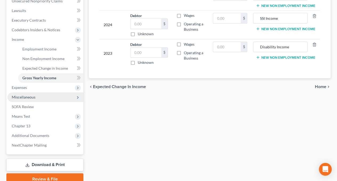
scroll to position [159, 0]
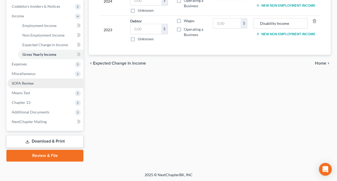
click at [30, 83] on span "SOFA Review" at bounding box center [23, 83] width 22 height 5
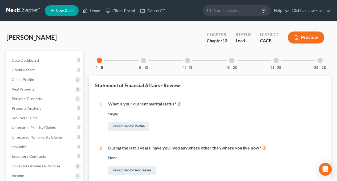
click at [145, 63] on div "6 - 10" at bounding box center [144, 60] width 18 height 18
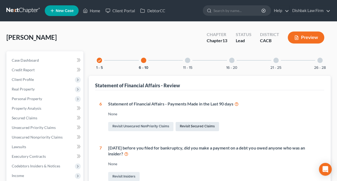
click at [195, 126] on link "Revisit Secured Claims" at bounding box center [197, 126] width 43 height 9
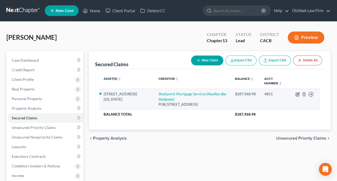
click at [297, 95] on icon "button" at bounding box center [298, 94] width 4 height 4
select select "42"
select select "4"
select select "0"
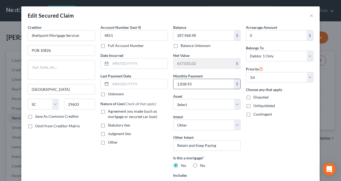
click at [203, 83] on input "1,838.93" at bounding box center [204, 84] width 61 height 10
click at [137, 85] on input "text" at bounding box center [139, 84] width 57 height 10
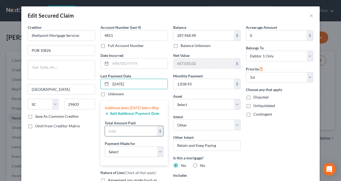
type input "8/1/2025"
click at [131, 134] on input "text" at bounding box center [131, 131] width 52 height 10
type input "3,677.86"
click at [141, 157] on select "Select Car Credit Card Loan Repayment Mortgage Other Suppliers Or Vendors" at bounding box center [134, 151] width 59 height 11
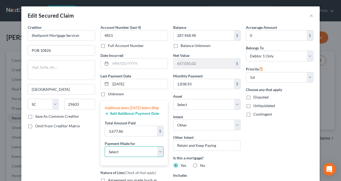
select select "3"
click at [105, 151] on select "Select Car Credit Card Loan Repayment Mortgage Other Suppliers Or Vendors" at bounding box center [134, 151] width 59 height 11
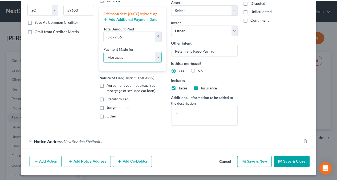
scroll to position [95, 0]
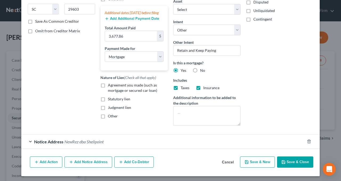
click at [108, 89] on label "Agreement you made (such as mortgage or secured car loan)" at bounding box center [138, 87] width 60 height 11
click at [110, 86] on input "Agreement you made (such as mortgage or secured car loan)" at bounding box center [111, 83] width 3 height 3
checkbox input "true"
click at [295, 160] on button "Save & Close" at bounding box center [295, 161] width 36 height 11
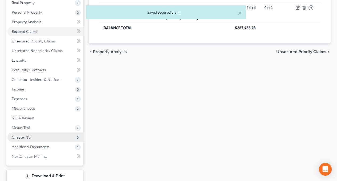
scroll to position [107, 0]
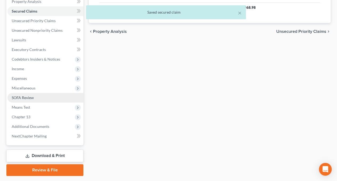
click at [30, 93] on link "SOFA Review" at bounding box center [45, 98] width 76 height 10
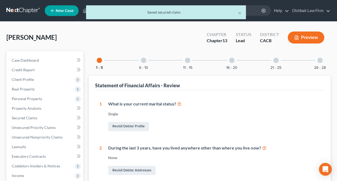
click at [142, 63] on div "6 - 10" at bounding box center [144, 60] width 18 height 18
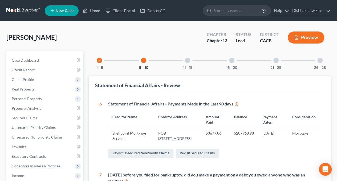
click at [189, 62] on div at bounding box center [187, 60] width 5 height 5
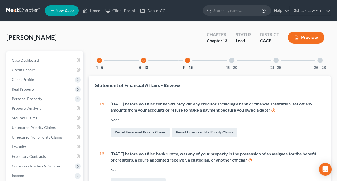
click at [233, 60] on div at bounding box center [231, 60] width 5 height 5
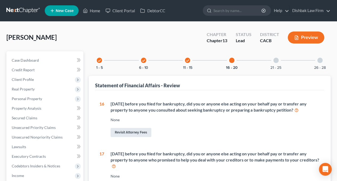
click at [134, 134] on link "Revisit Attorney Fees" at bounding box center [131, 132] width 41 height 9
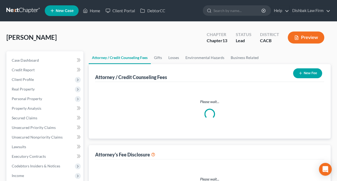
select select "0"
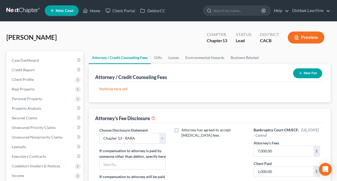
click at [310, 71] on button "New Fee" at bounding box center [307, 73] width 29 height 10
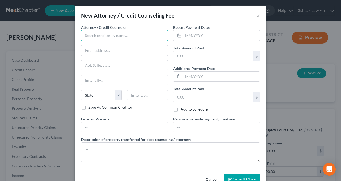
click at [133, 36] on input "text" at bounding box center [124, 35] width 87 height 11
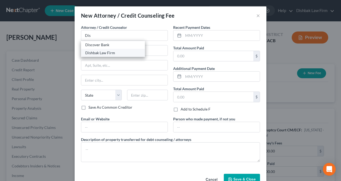
click at [119, 52] on div "Dishbak Law Firm" at bounding box center [112, 52] width 55 height 5
type input "Dishbak Law Firm"
type input "18375 Ventura Blvd."
type input "#142"
type input "Tarzana"
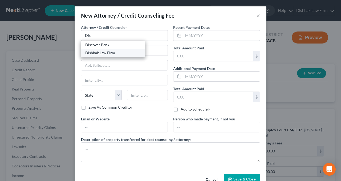
select select "4"
type input "91356"
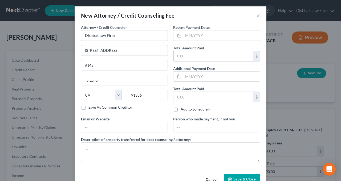
click at [187, 53] on input "text" at bounding box center [214, 56] width 80 height 10
type input "1,500"
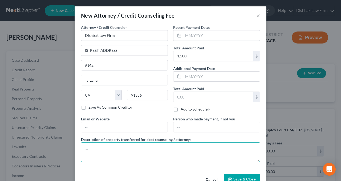
click at [102, 145] on textarea at bounding box center [170, 152] width 179 height 20
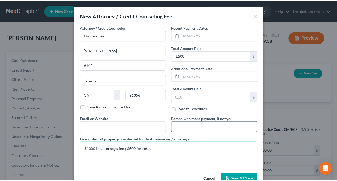
scroll to position [13, 0]
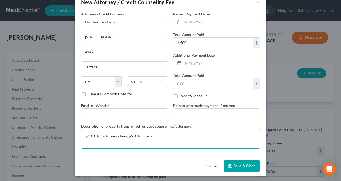
type textarea "$1000 for attorney's fees; $500 for costs"
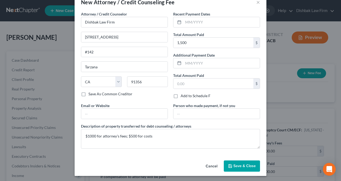
click at [245, 165] on span "Save & Close" at bounding box center [245, 165] width 22 height 5
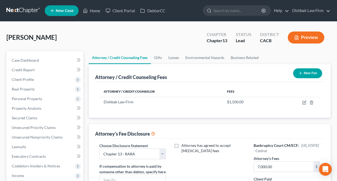
scroll to position [160, 0]
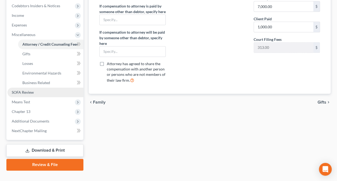
click at [33, 91] on span "SOFA Review" at bounding box center [23, 92] width 22 height 5
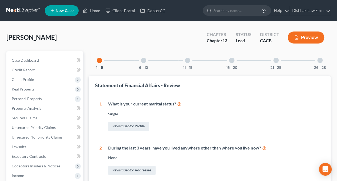
click at [233, 60] on div at bounding box center [231, 60] width 5 height 5
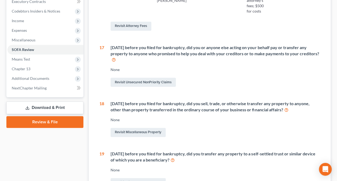
scroll to position [160, 0]
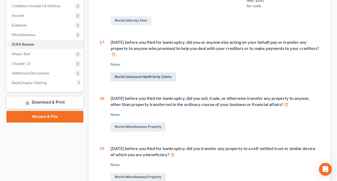
click at [151, 76] on link "Revisit Unsecured NonPriority Claims" at bounding box center [143, 76] width 65 height 9
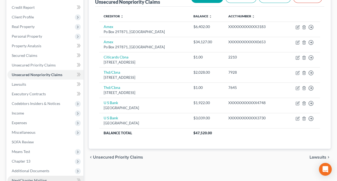
scroll to position [121, 0]
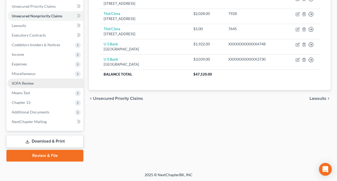
click at [21, 81] on span "SOFA Review" at bounding box center [23, 83] width 22 height 5
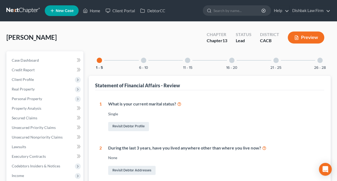
click at [274, 61] on div at bounding box center [276, 60] width 5 height 5
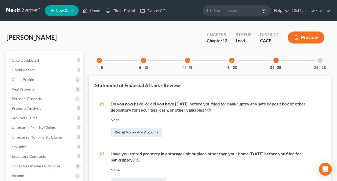
click at [231, 60] on icon "check" at bounding box center [232, 61] width 4 height 4
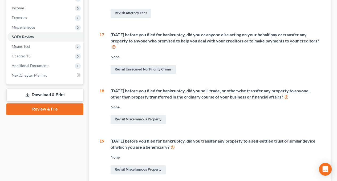
scroll to position [160, 0]
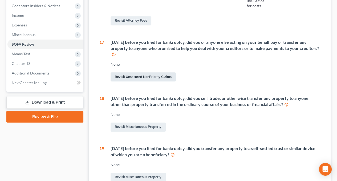
click at [149, 77] on link "Revisit Unsecured NonPriority Claims" at bounding box center [143, 76] width 65 height 9
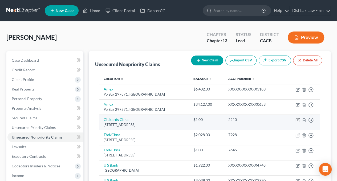
click at [298, 119] on icon "button" at bounding box center [298, 120] width 4 height 4
select select "43"
select select "2"
select select "0"
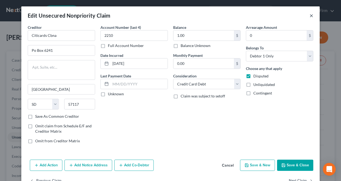
click at [311, 15] on button "×" at bounding box center [312, 15] width 4 height 6
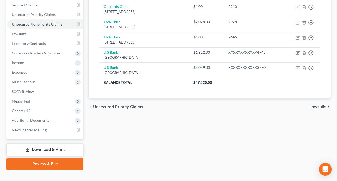
scroll to position [121, 0]
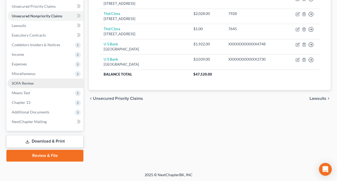
click at [26, 84] on span "SOFA Review" at bounding box center [23, 83] width 22 height 5
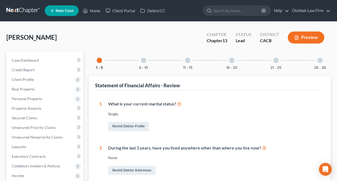
click at [276, 60] on div at bounding box center [276, 60] width 5 height 5
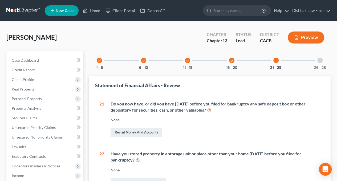
click at [234, 62] on div "check 16 - 20" at bounding box center [232, 60] width 18 height 18
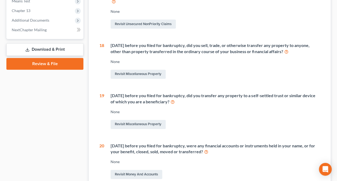
scroll to position [213, 0]
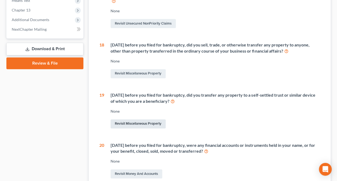
click at [138, 123] on link "Revisit Miscellaneous Property" at bounding box center [138, 123] width 55 height 9
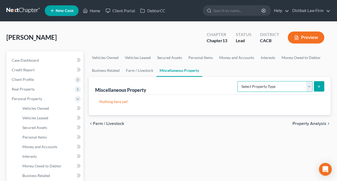
click at [310, 84] on select "Select Property Type Assigned for Creditor Benefit Within 1 Year Holding for An…" at bounding box center [275, 86] width 75 height 11
click at [271, 58] on link "Interests" at bounding box center [268, 57] width 21 height 13
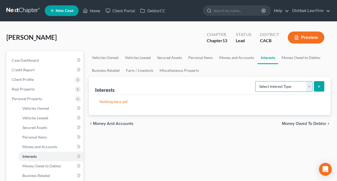
click at [310, 86] on select "Select Interest Type 401K Annuity Bond Education IRA Government Bond Government…" at bounding box center [283, 86] width 57 height 11
click at [278, 105] on div "Nothing here yet!" at bounding box center [209, 105] width 229 height 20
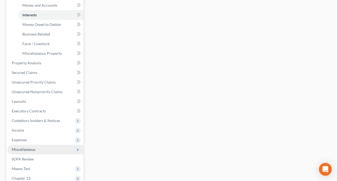
scroll to position [187, 0]
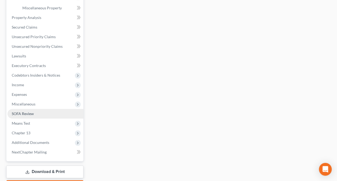
click at [27, 116] on link "SOFA Review" at bounding box center [45, 114] width 76 height 10
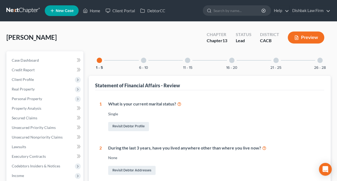
click at [275, 59] on div at bounding box center [276, 60] width 5 height 5
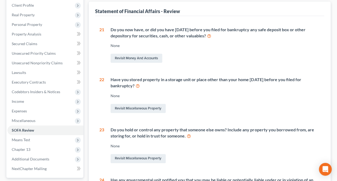
scroll to position [47, 0]
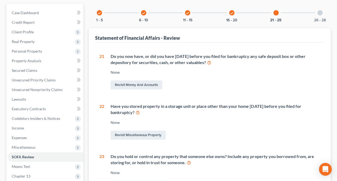
click at [233, 13] on icon "check" at bounding box center [232, 13] width 4 height 4
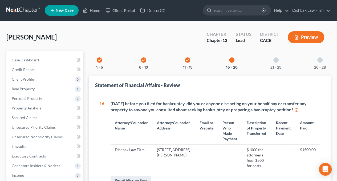
scroll to position [0, 0]
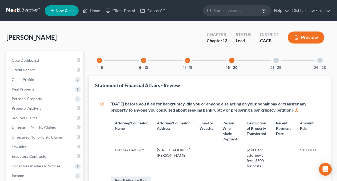
click at [322, 60] on div at bounding box center [320, 60] width 5 height 5
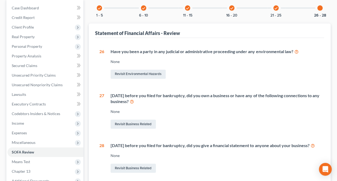
scroll to position [53, 0]
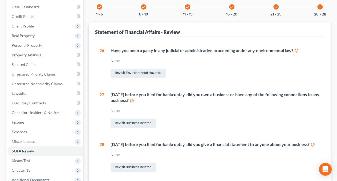
click at [276, 7] on icon "check" at bounding box center [276, 7] width 4 height 4
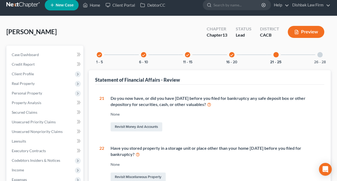
scroll to position [0, 0]
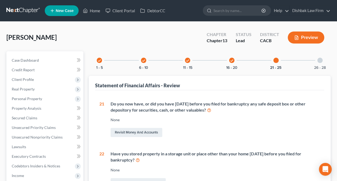
click at [320, 61] on div at bounding box center [320, 60] width 5 height 5
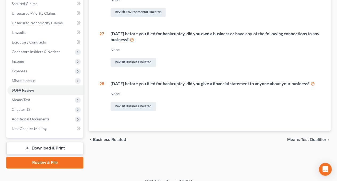
scroll to position [121, 0]
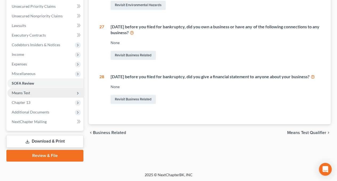
click at [31, 92] on span "Means Test" at bounding box center [45, 93] width 76 height 10
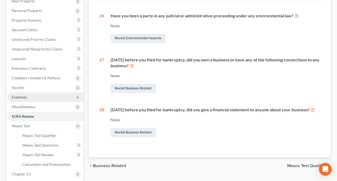
scroll to position [106, 0]
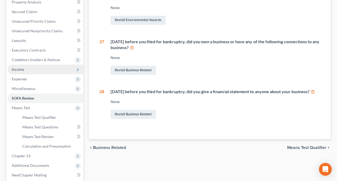
click at [29, 72] on span "Income" at bounding box center [45, 70] width 76 height 10
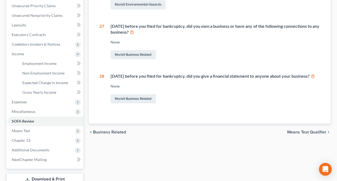
scroll to position [53, 0]
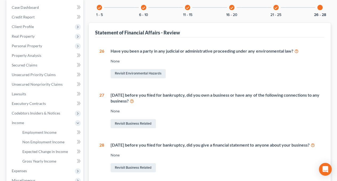
click at [323, 7] on div "26 - 28" at bounding box center [320, 7] width 18 height 18
click at [320, 8] on div at bounding box center [320, 7] width 5 height 5
click at [276, 7] on icon "check" at bounding box center [276, 8] width 4 height 4
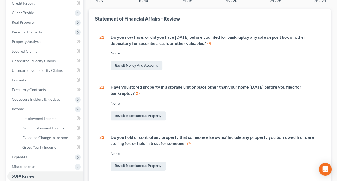
scroll to position [47, 0]
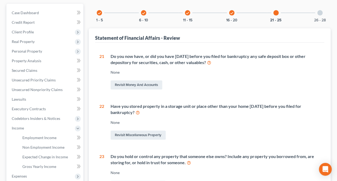
click at [232, 13] on icon "check" at bounding box center [232, 13] width 4 height 4
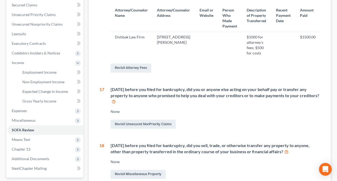
scroll to position [101, 0]
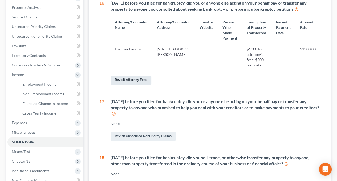
click at [146, 79] on link "Revisit Attorney Fees" at bounding box center [131, 79] width 41 height 9
select select "0"
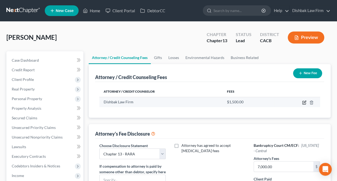
click at [304, 102] on icon "button" at bounding box center [305, 102] width 2 height 2
select select "4"
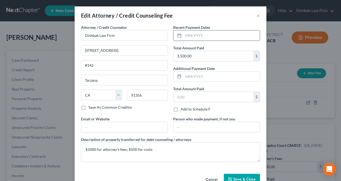
click at [198, 31] on input "text" at bounding box center [221, 35] width 77 height 10
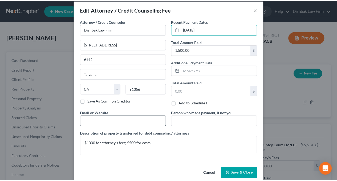
scroll to position [13, 0]
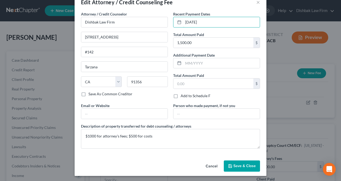
type input "8/19/2025"
click at [236, 164] on span "Save & Close" at bounding box center [245, 165] width 22 height 5
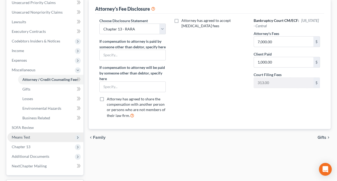
scroll to position [133, 0]
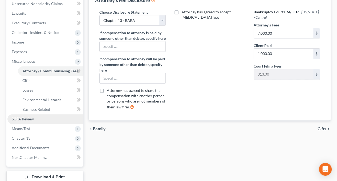
click at [30, 120] on span "SOFA Review" at bounding box center [23, 119] width 22 height 5
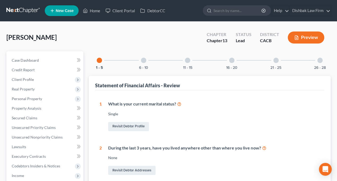
click at [234, 60] on div at bounding box center [231, 60] width 5 height 5
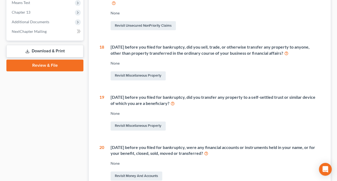
scroll to position [213, 0]
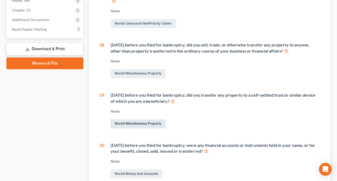
click at [136, 123] on link "Revisit Miscellaneous Property" at bounding box center [138, 123] width 55 height 9
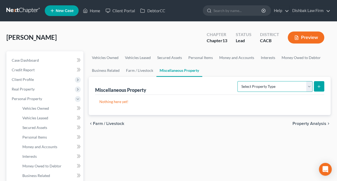
click at [298, 85] on select "Select Property Type Assigned for Creditor Benefit Within 1 Year Holding for An…" at bounding box center [275, 86] width 75 height 11
select select "transferred"
click at [238, 81] on select "Select Property Type Assigned for Creditor Benefit Within 1 Year Holding for An…" at bounding box center [275, 86] width 75 height 11
click at [318, 84] on icon "submit" at bounding box center [319, 86] width 4 height 4
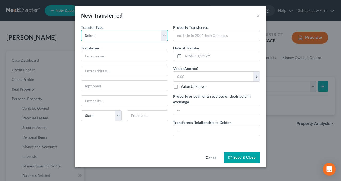
click at [164, 35] on select "Select Ordinary (within 2 years) Within 10 Years" at bounding box center [124, 35] width 87 height 11
select select "Within 10 Years"
click at [81, 30] on select "Select Ordinary (within 2 years) Within 10 Years" at bounding box center [124, 35] width 87 height 11
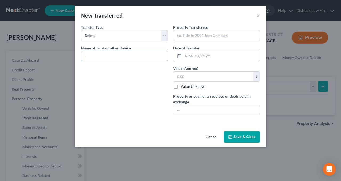
click at [128, 56] on input "text" at bounding box center [124, 56] width 86 height 10
type input "Allyson Okojie Trust Dated May 3, 2018"
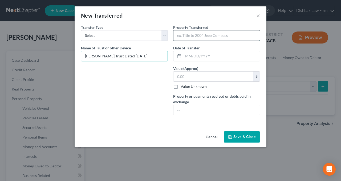
click at [213, 37] on input "text" at bounding box center [217, 35] width 86 height 10
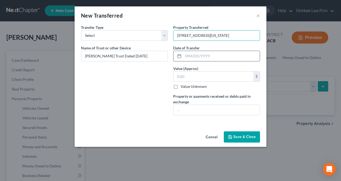
type input "9746 Nevada Ave."
click at [207, 51] on input "text" at bounding box center [221, 56] width 77 height 10
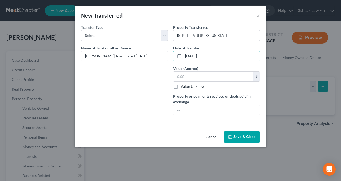
type input "07/15/2025"
click at [184, 111] on input "text" at bounding box center [217, 110] width 86 height 10
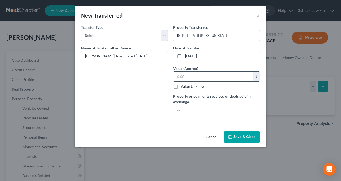
click at [178, 74] on input "text" at bounding box center [214, 76] width 80 height 10
type input "0.00"
click at [180, 110] on input "text" at bounding box center [217, 110] width 86 height 10
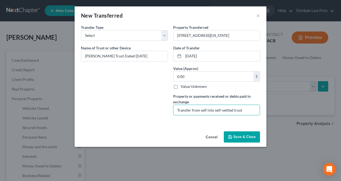
type input "Transfer from self into self-settled trust"
click at [240, 136] on button "Save & Close" at bounding box center [242, 136] width 36 height 11
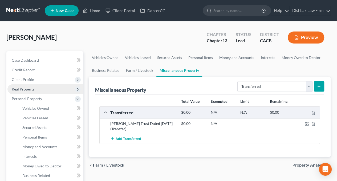
click at [19, 91] on span "Real Property" at bounding box center [45, 89] width 76 height 10
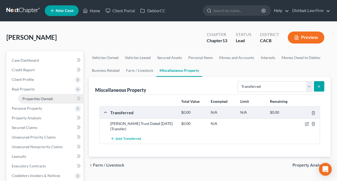
click at [46, 99] on span "Properties Owned" at bounding box center [37, 98] width 30 height 5
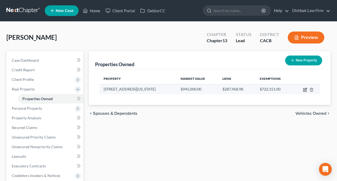
click at [305, 88] on icon "button" at bounding box center [305, 89] width 4 height 4
select select "4"
select select "0"
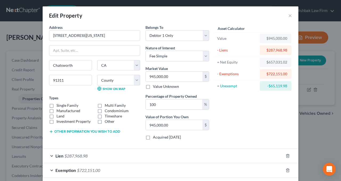
scroll to position [25, 0]
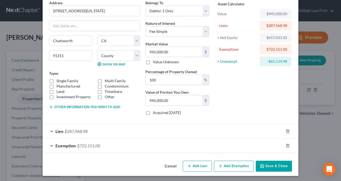
click at [273, 165] on button "Save & Close" at bounding box center [274, 166] width 36 height 11
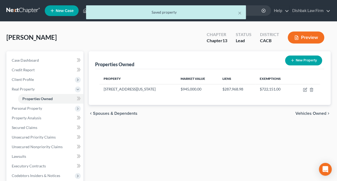
click at [309, 37] on button "Preview" at bounding box center [306, 37] width 37 height 12
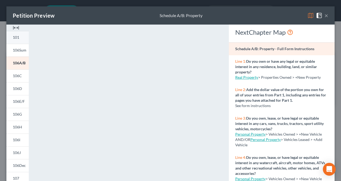
click at [21, 37] on link "101" at bounding box center [17, 37] width 22 height 13
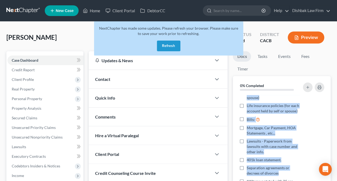
click at [30, 10] on link at bounding box center [23, 11] width 34 height 10
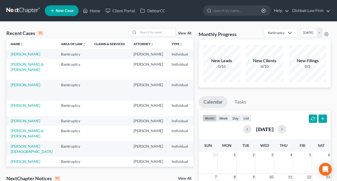
click at [20, 77] on td "[PERSON_NAME] & [PERSON_NAME]" at bounding box center [31, 69] width 50 height 21
click at [16, 71] on link "[PERSON_NAME] & [PERSON_NAME]" at bounding box center [27, 67] width 33 height 10
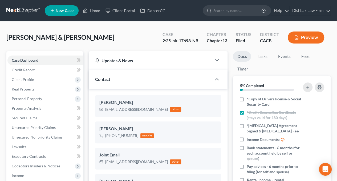
click at [303, 39] on button "Preview" at bounding box center [306, 37] width 37 height 12
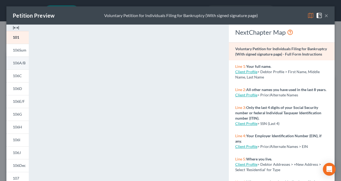
click at [18, 65] on link "106A/B" at bounding box center [17, 63] width 22 height 13
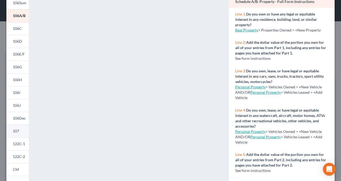
scroll to position [107, 0]
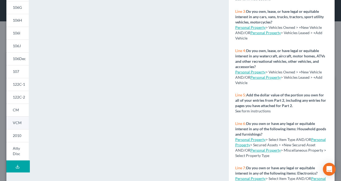
click at [18, 125] on span "VCM" at bounding box center [17, 122] width 9 height 5
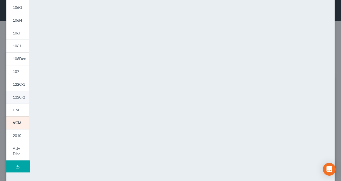
click at [17, 94] on link "122C-2" at bounding box center [17, 97] width 22 height 13
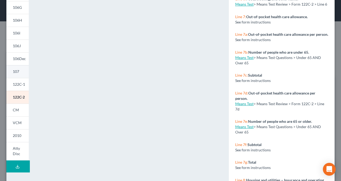
click at [19, 71] on link "107" at bounding box center [17, 71] width 22 height 13
